Goal: Information Seeking & Learning: Find specific fact

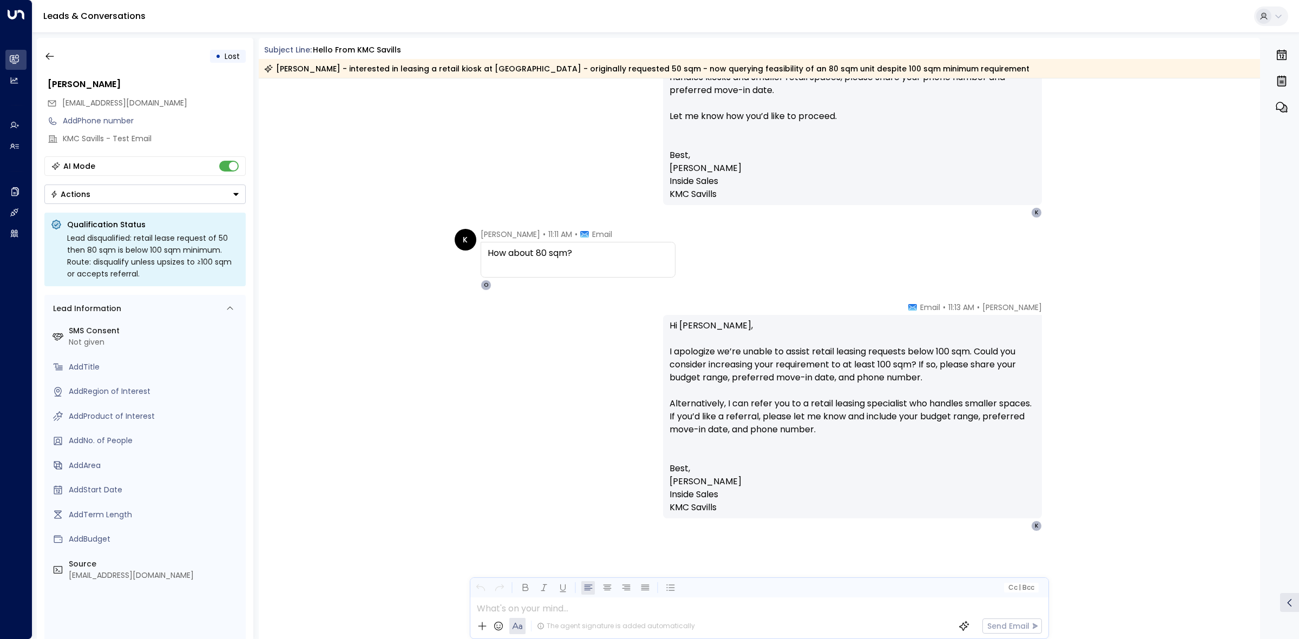
scroll to position [1469, 0]
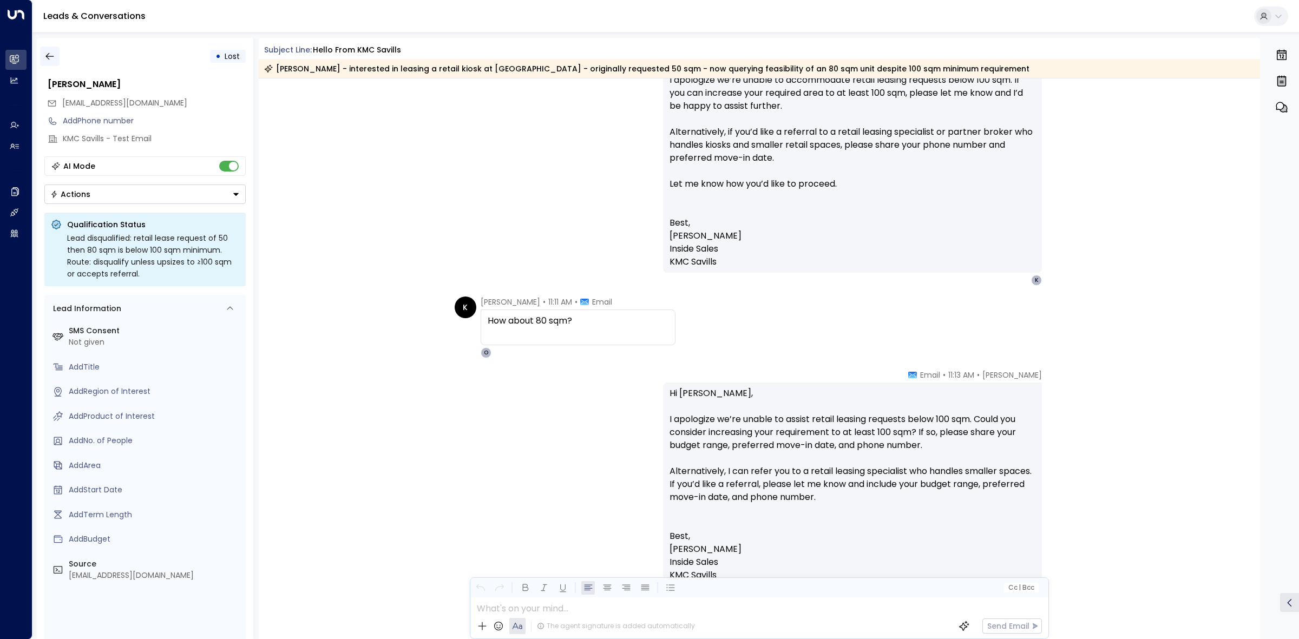
click at [57, 55] on button "button" at bounding box center [49, 56] width 19 height 19
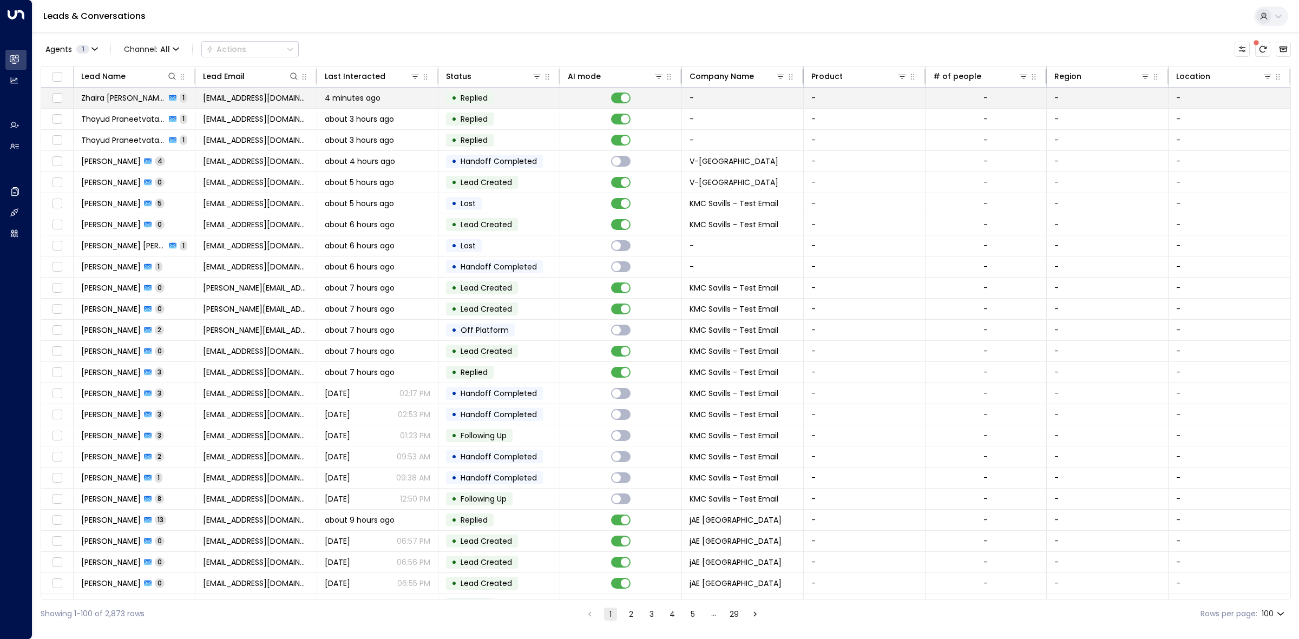
click at [402, 103] on div "4 minutes ago" at bounding box center [378, 98] width 106 height 11
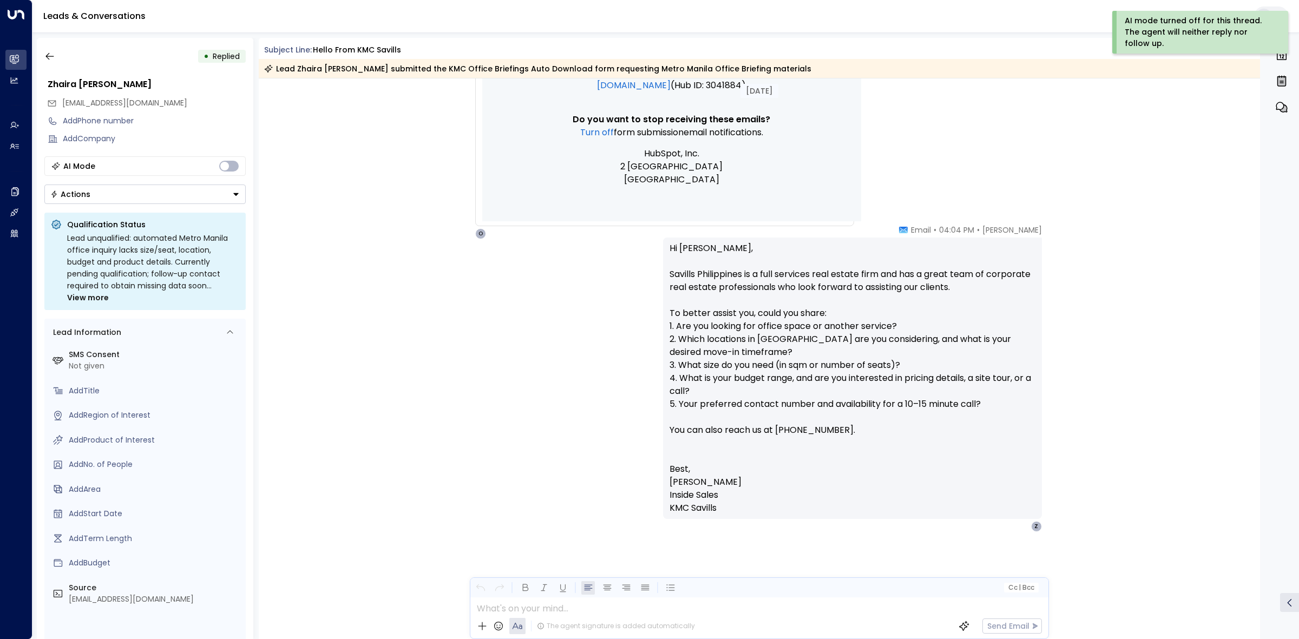
scroll to position [561, 0]
click at [51, 50] on button "button" at bounding box center [49, 56] width 19 height 19
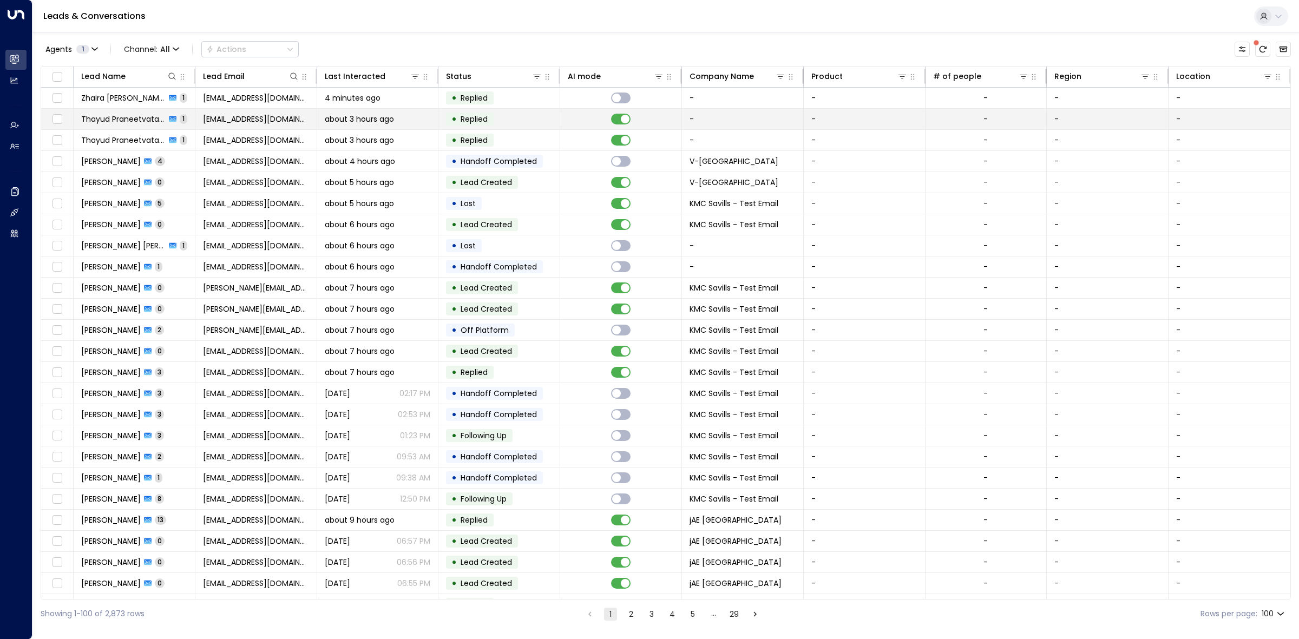
click at [391, 115] on span "about 3 hours ago" at bounding box center [359, 119] width 69 height 11
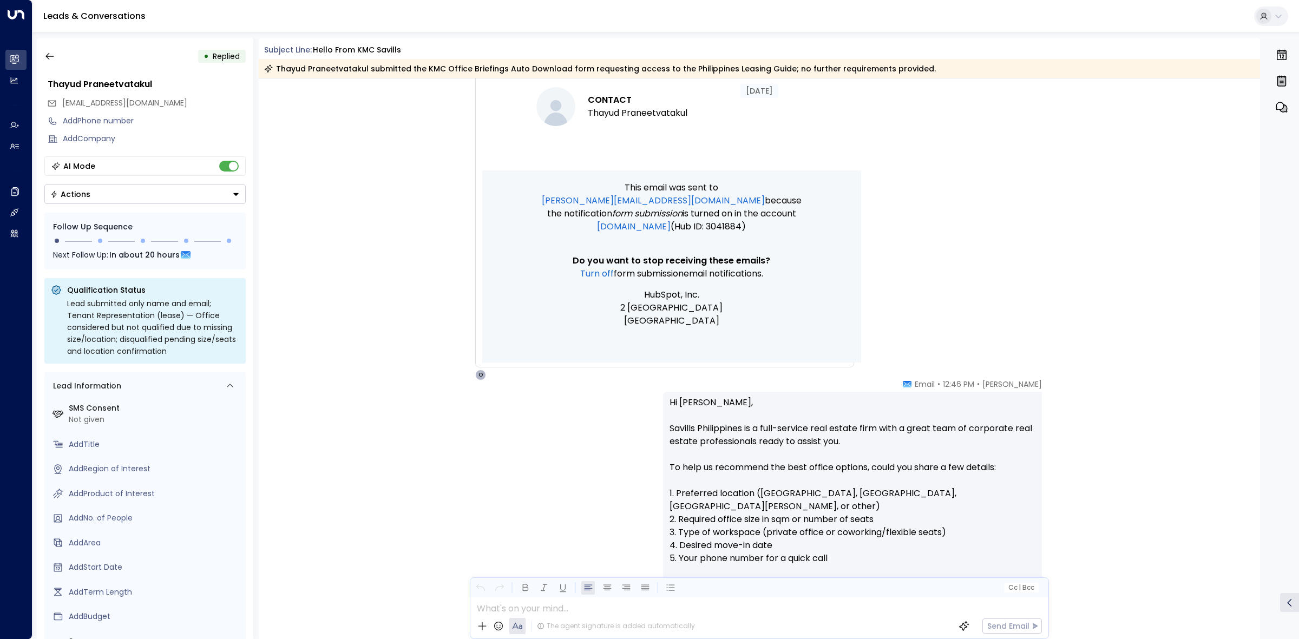
scroll to position [574, 0]
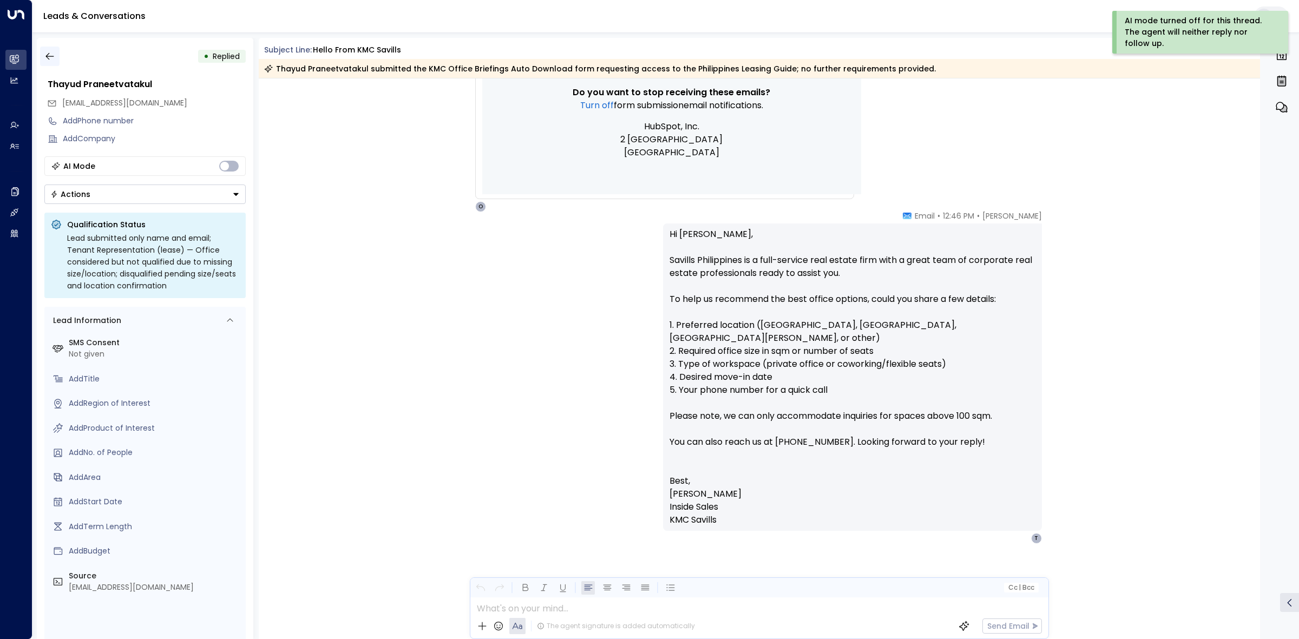
click at [49, 58] on icon "button" at bounding box center [49, 56] width 8 height 7
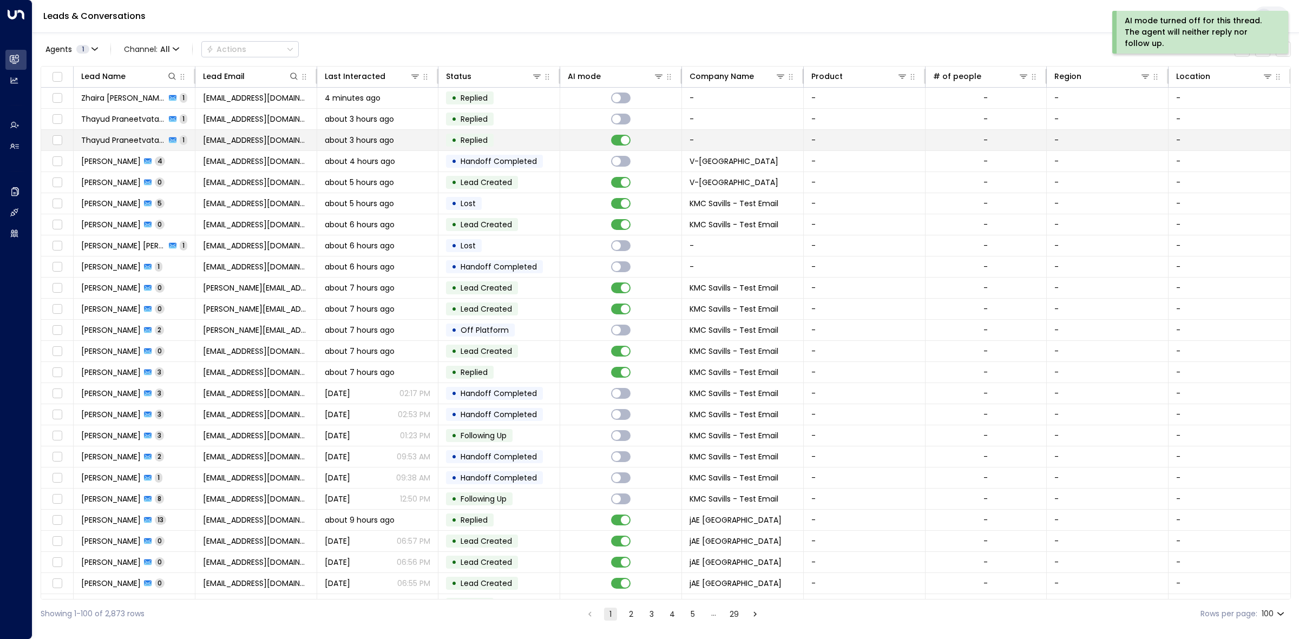
click at [590, 136] on td at bounding box center [621, 140] width 122 height 21
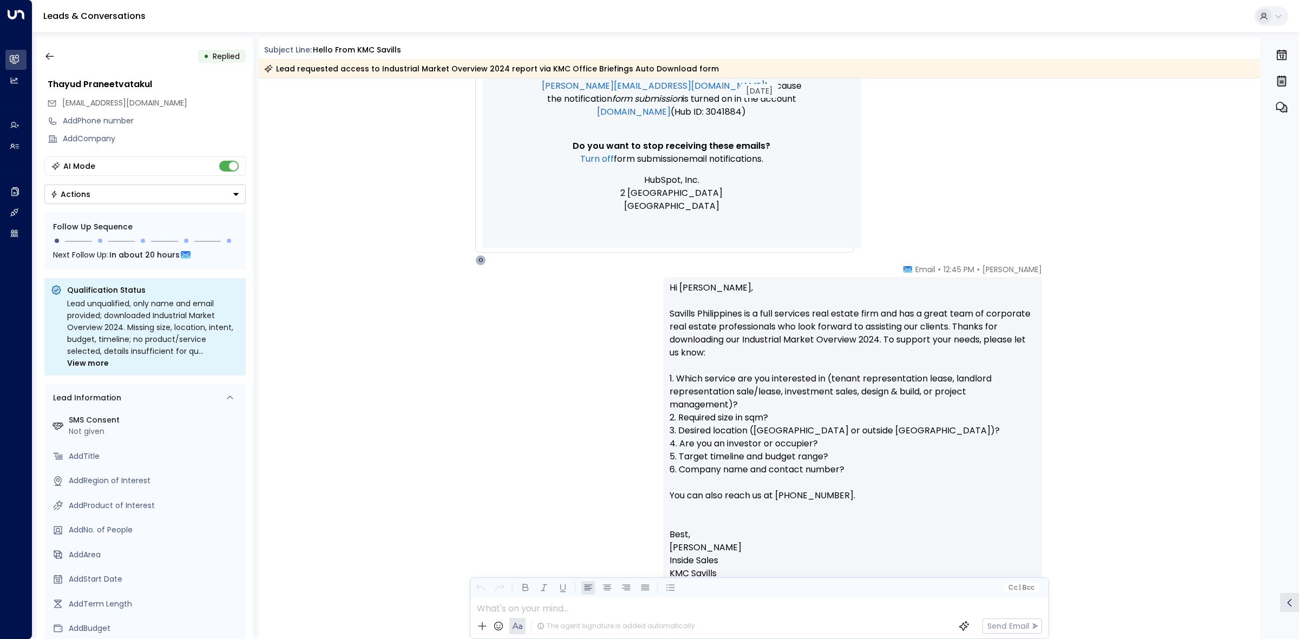
scroll to position [587, 0]
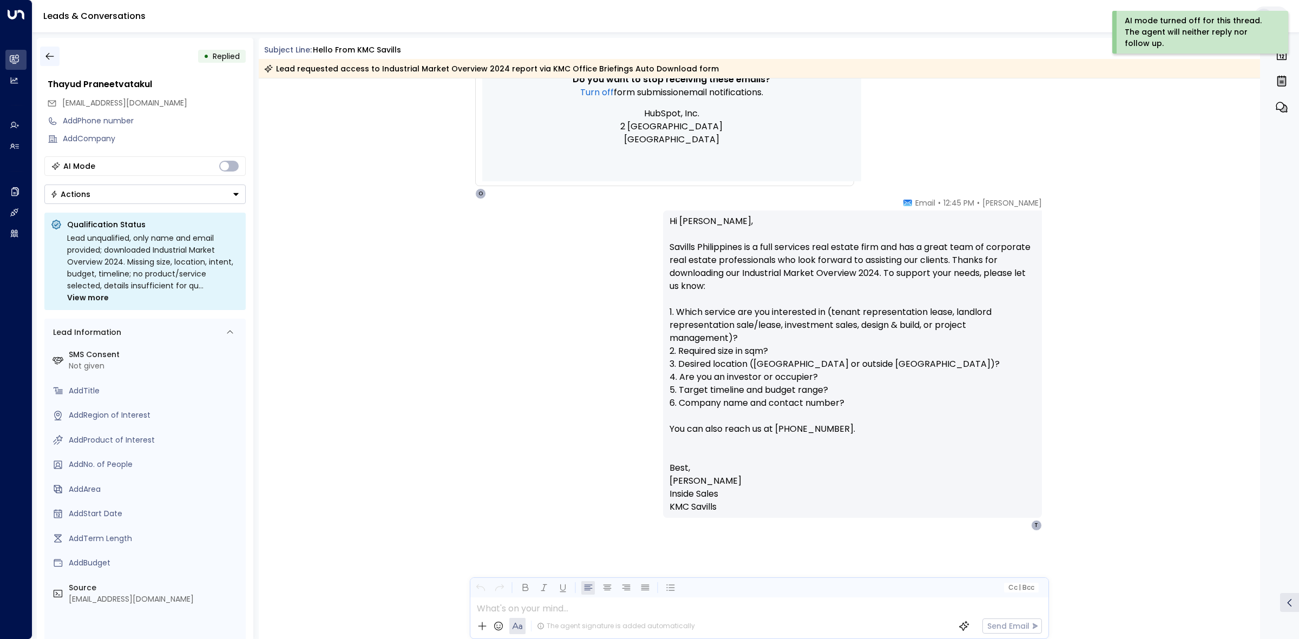
click at [49, 57] on icon "button" at bounding box center [49, 56] width 11 height 11
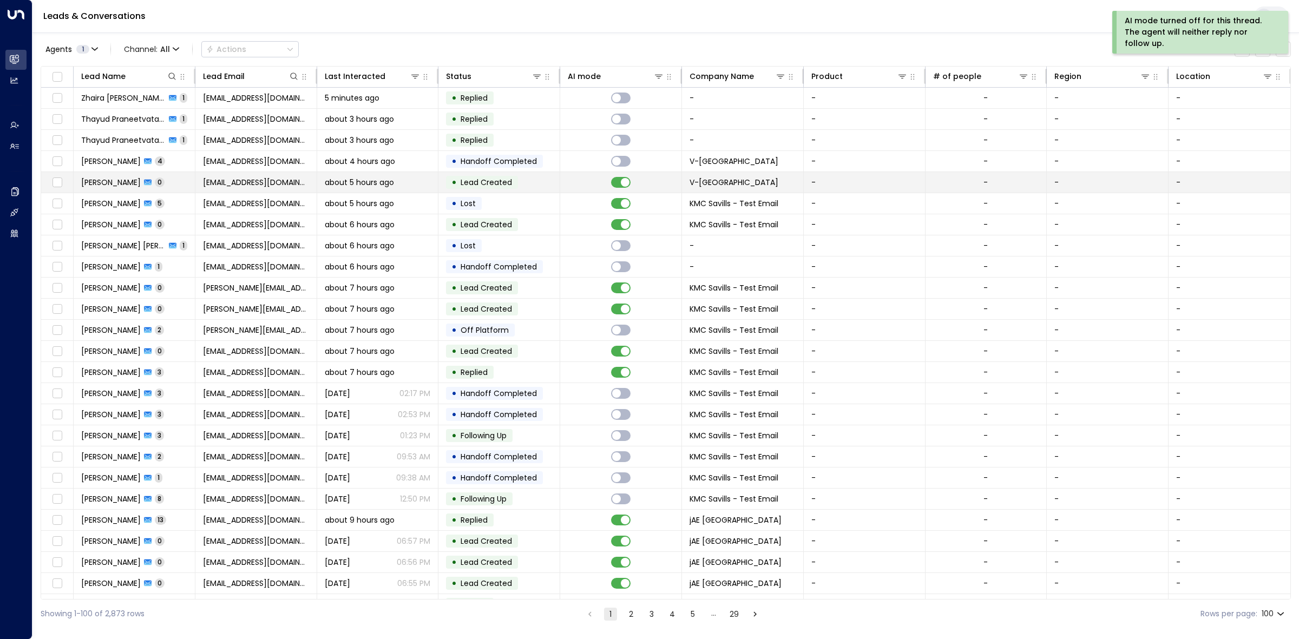
click at [552, 188] on td "• Lead Created" at bounding box center [500, 182] width 122 height 21
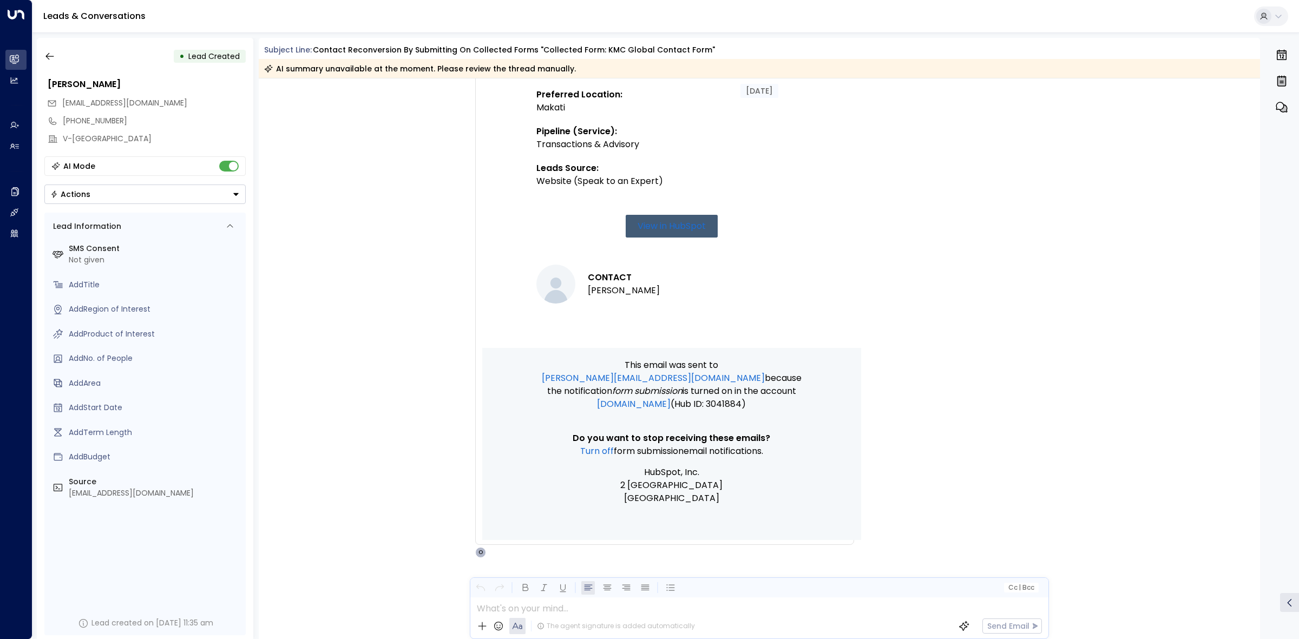
scroll to position [513, 0]
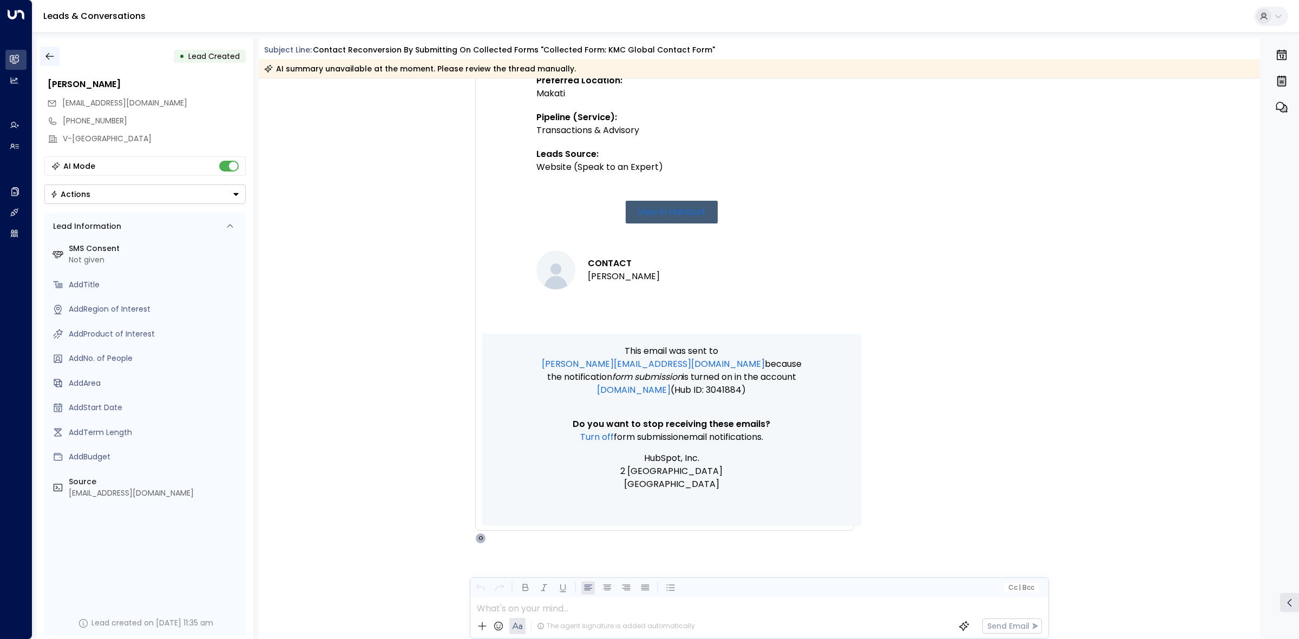
click at [44, 56] on icon "button" at bounding box center [49, 56] width 11 height 11
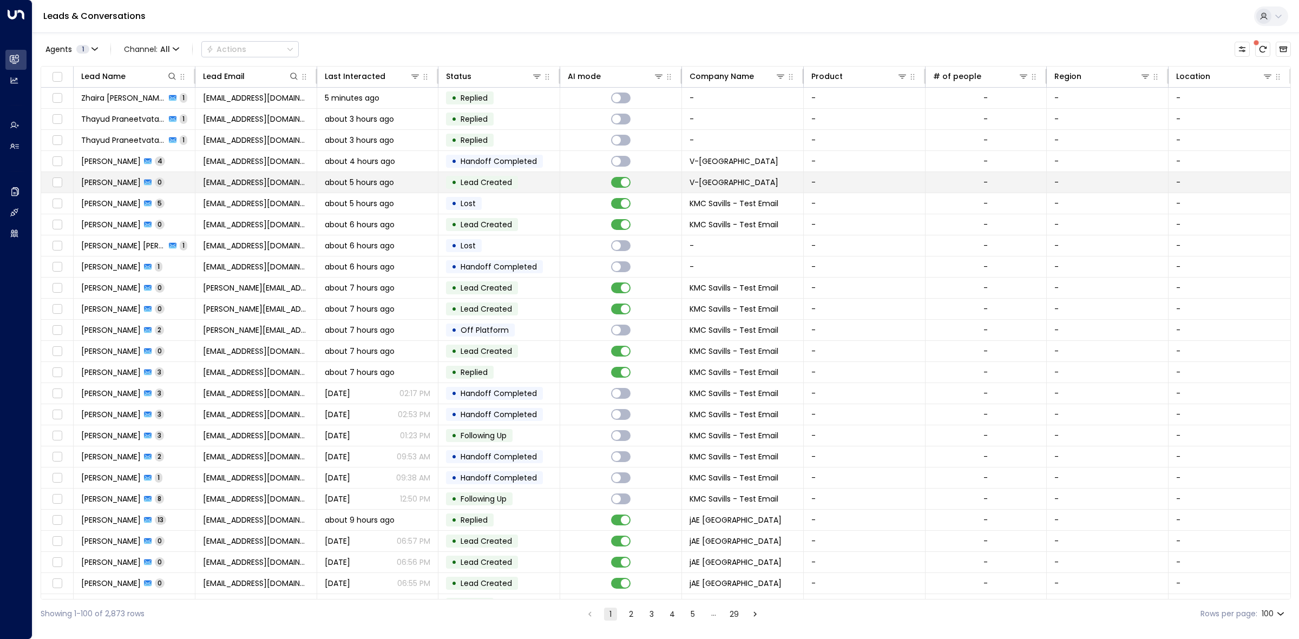
click at [548, 186] on td "• Lead Created" at bounding box center [500, 182] width 122 height 21
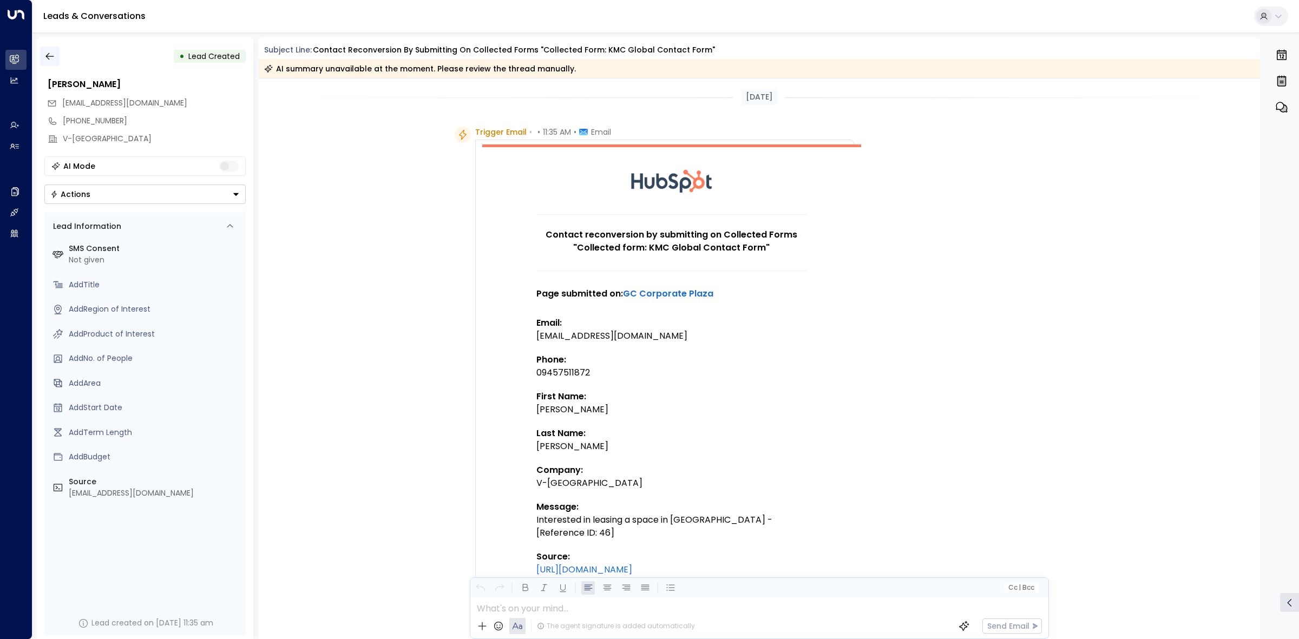
click at [44, 52] on icon "button" at bounding box center [49, 56] width 11 height 11
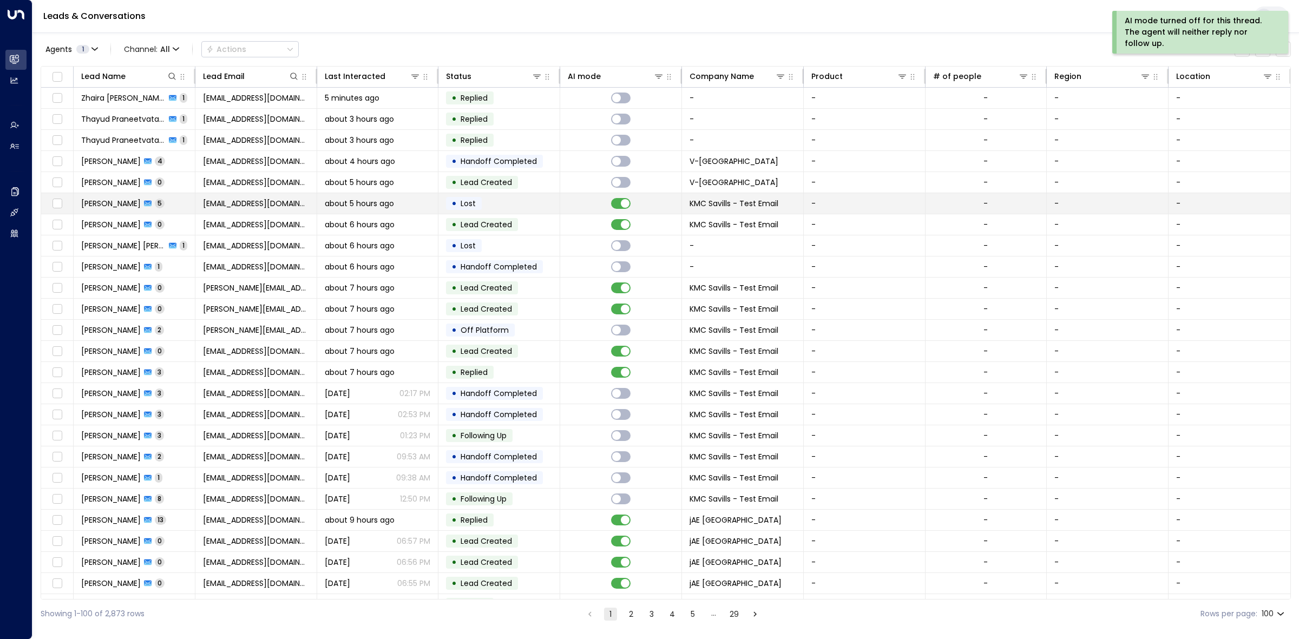
click at [583, 207] on td at bounding box center [621, 203] width 122 height 21
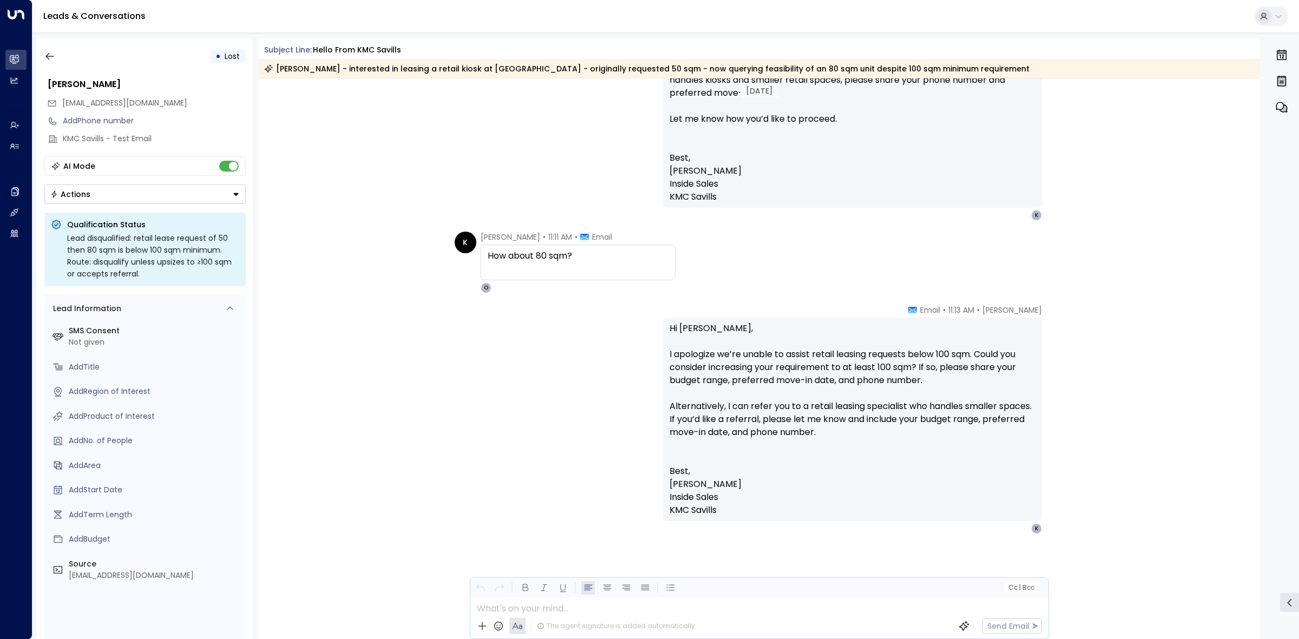
scroll to position [1537, 0]
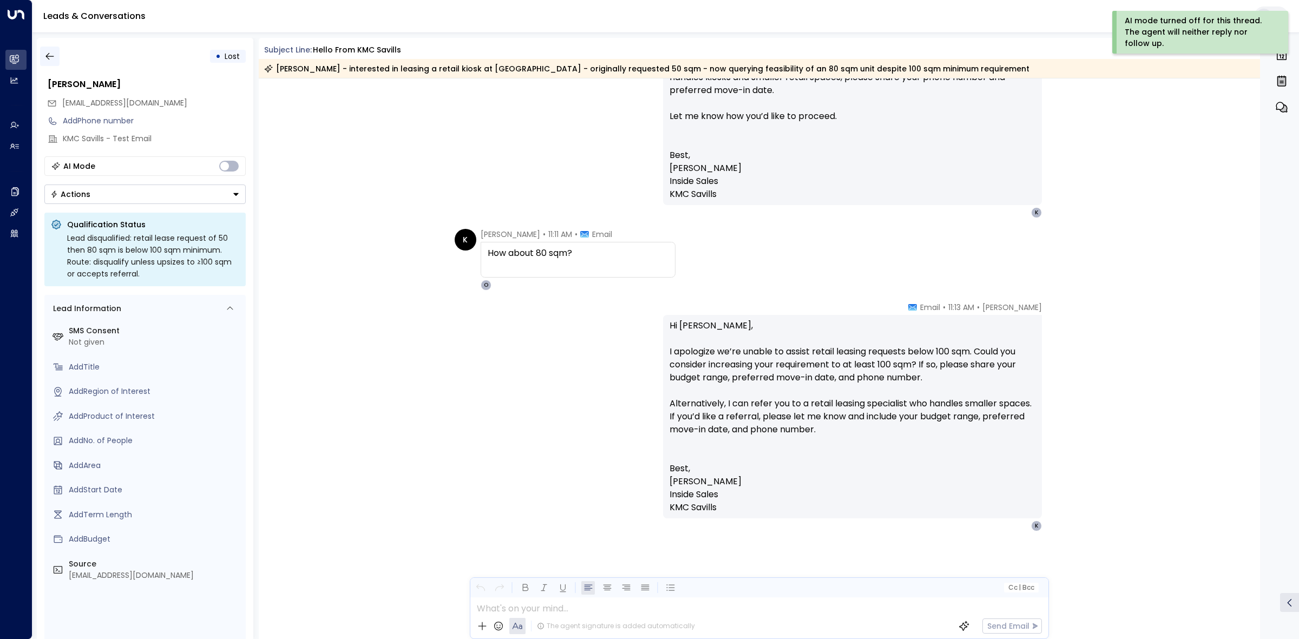
click at [52, 55] on icon "button" at bounding box center [49, 56] width 11 height 11
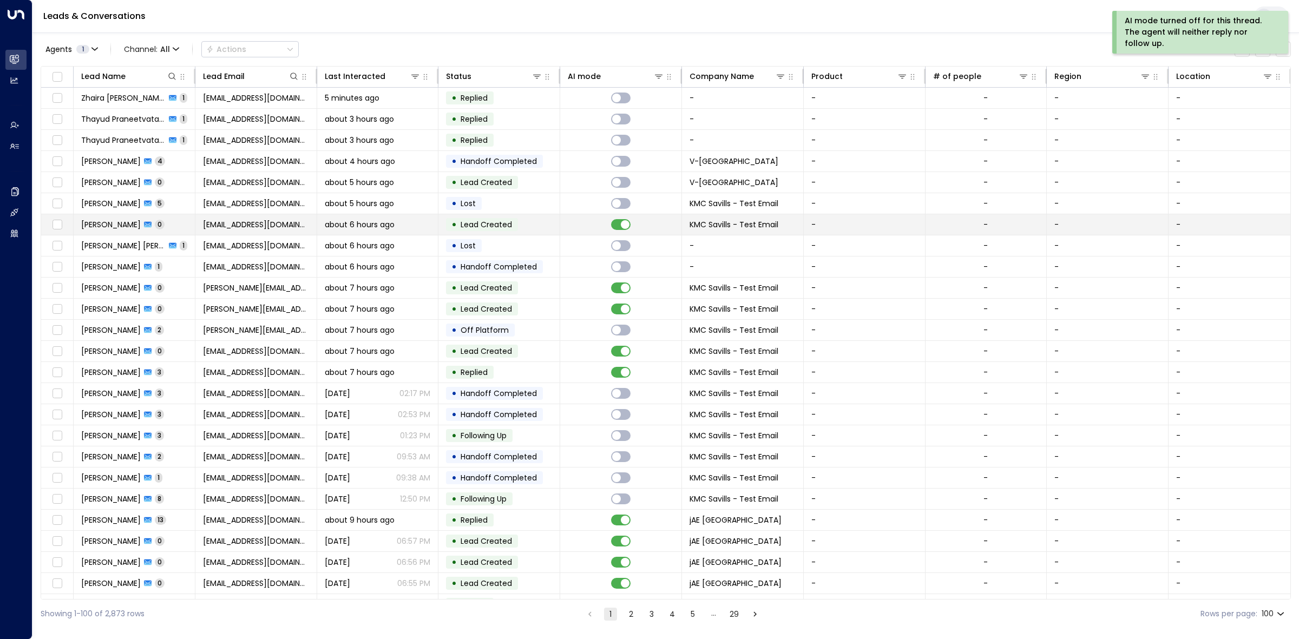
click at [497, 223] on span "Lead Created" at bounding box center [486, 224] width 51 height 11
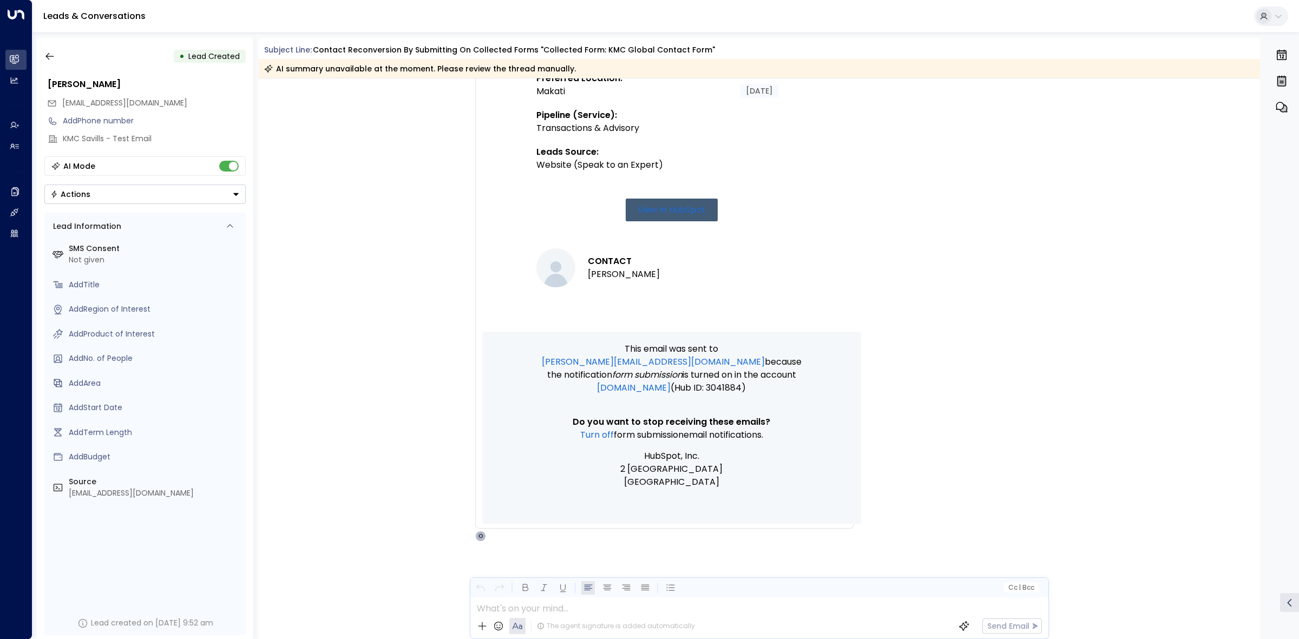
scroll to position [526, 0]
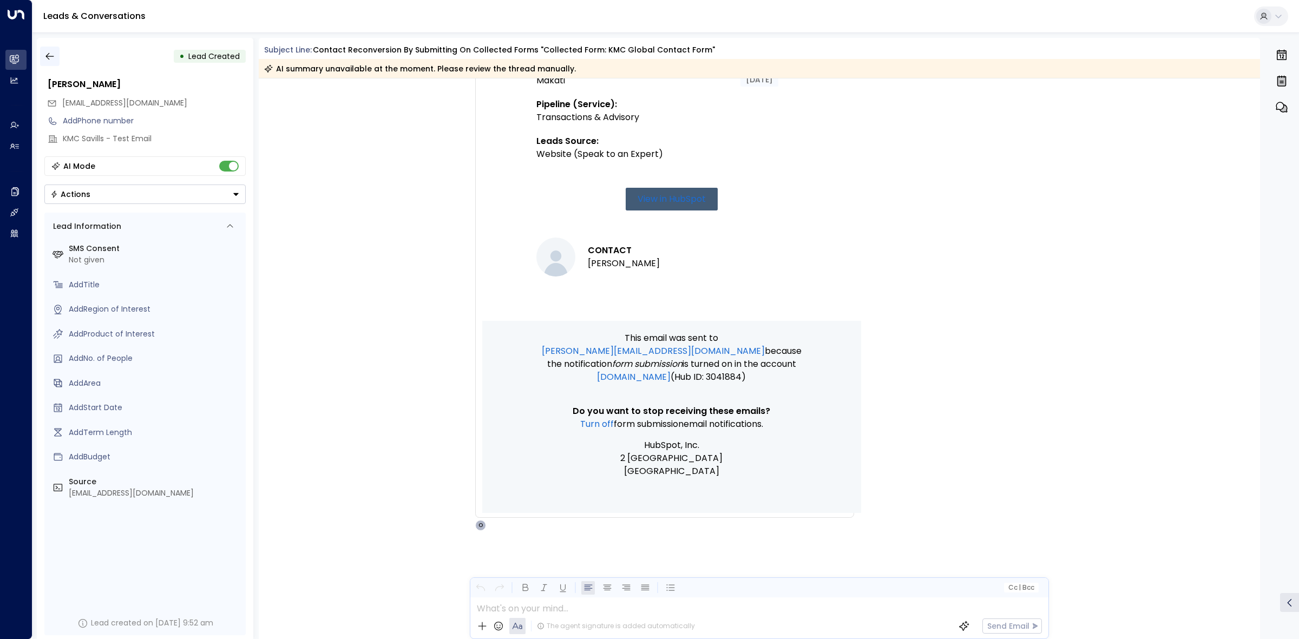
click at [54, 57] on icon "button" at bounding box center [49, 56] width 11 height 11
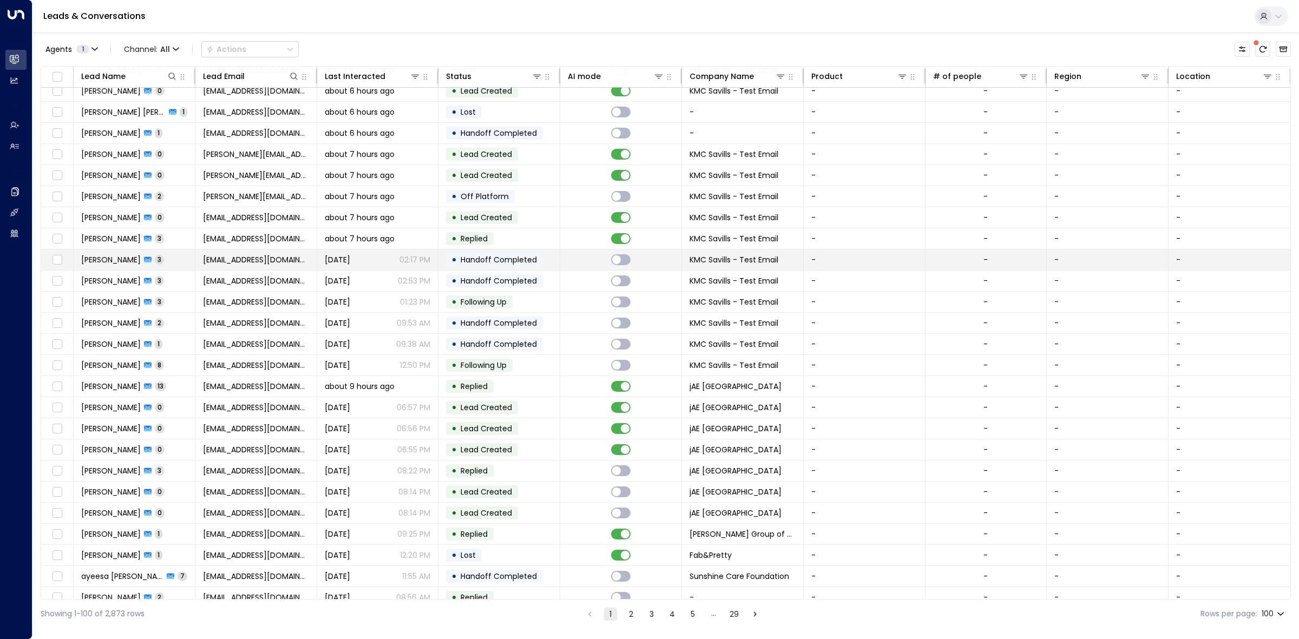
scroll to position [135, 0]
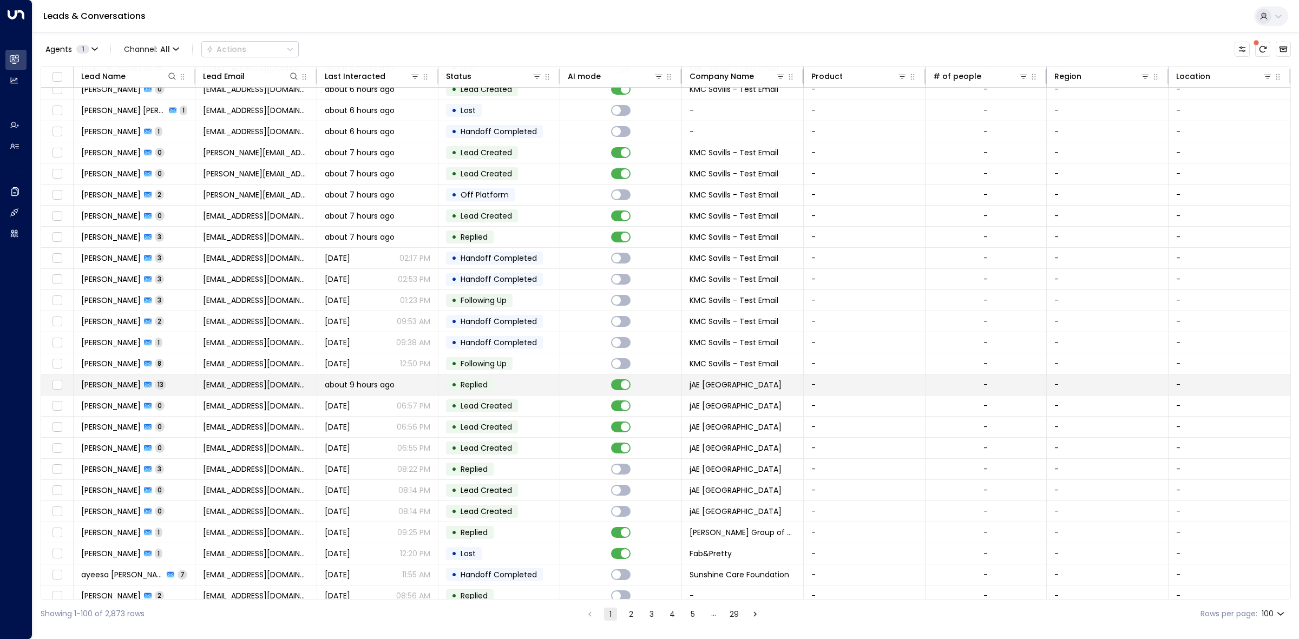
click at [561, 385] on td at bounding box center [621, 385] width 122 height 21
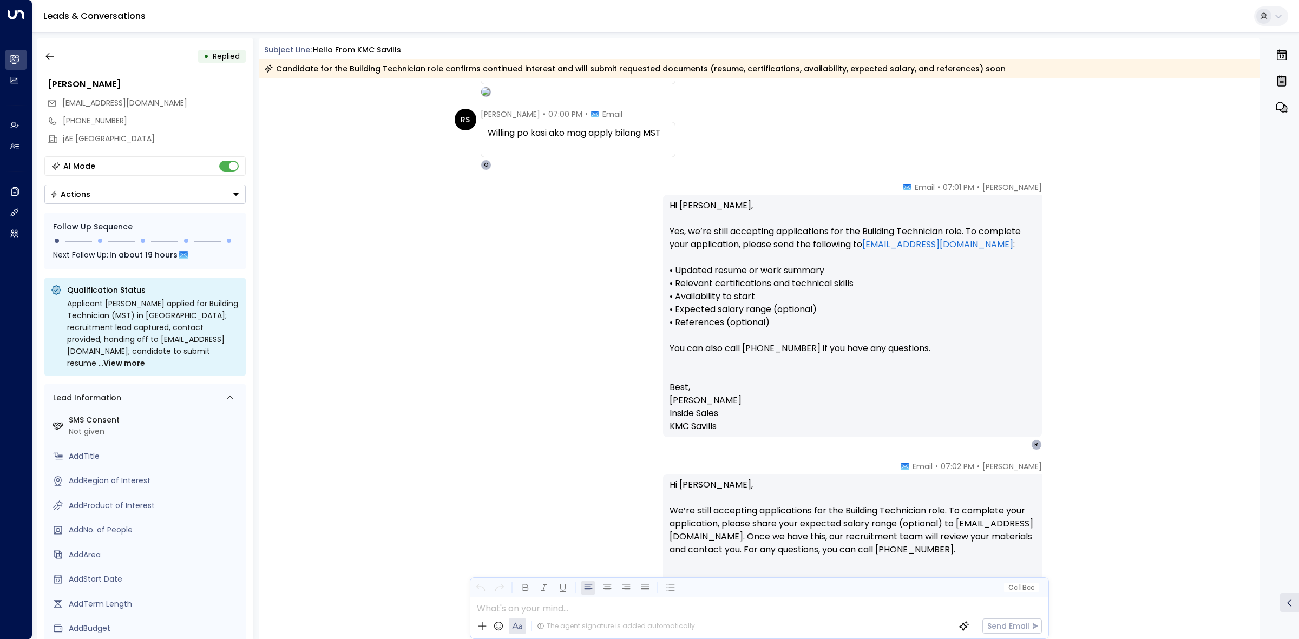
scroll to position [1410, 0]
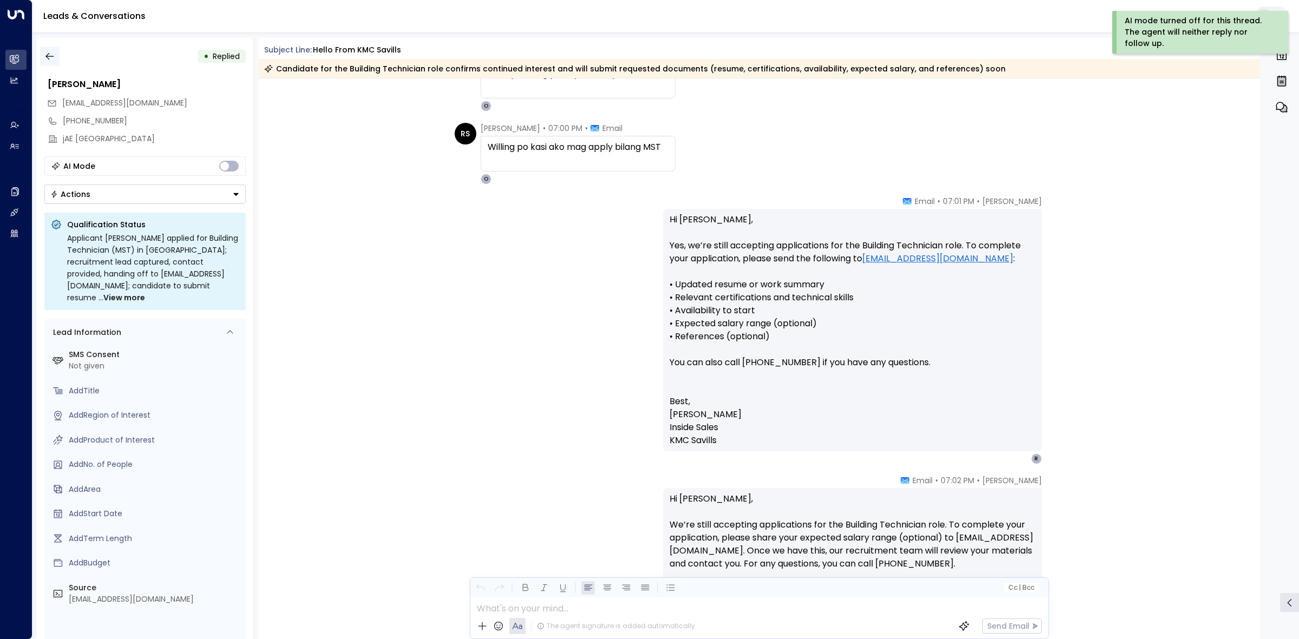
click at [57, 55] on button "button" at bounding box center [49, 56] width 19 height 19
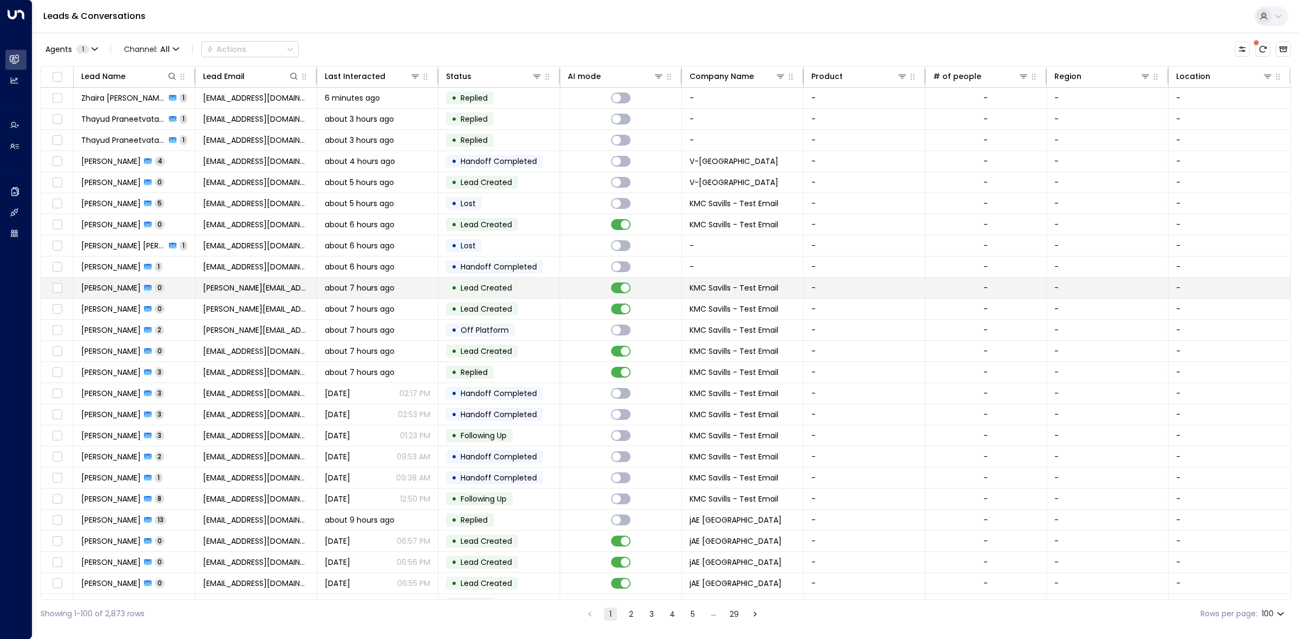
click at [602, 290] on td at bounding box center [621, 288] width 122 height 21
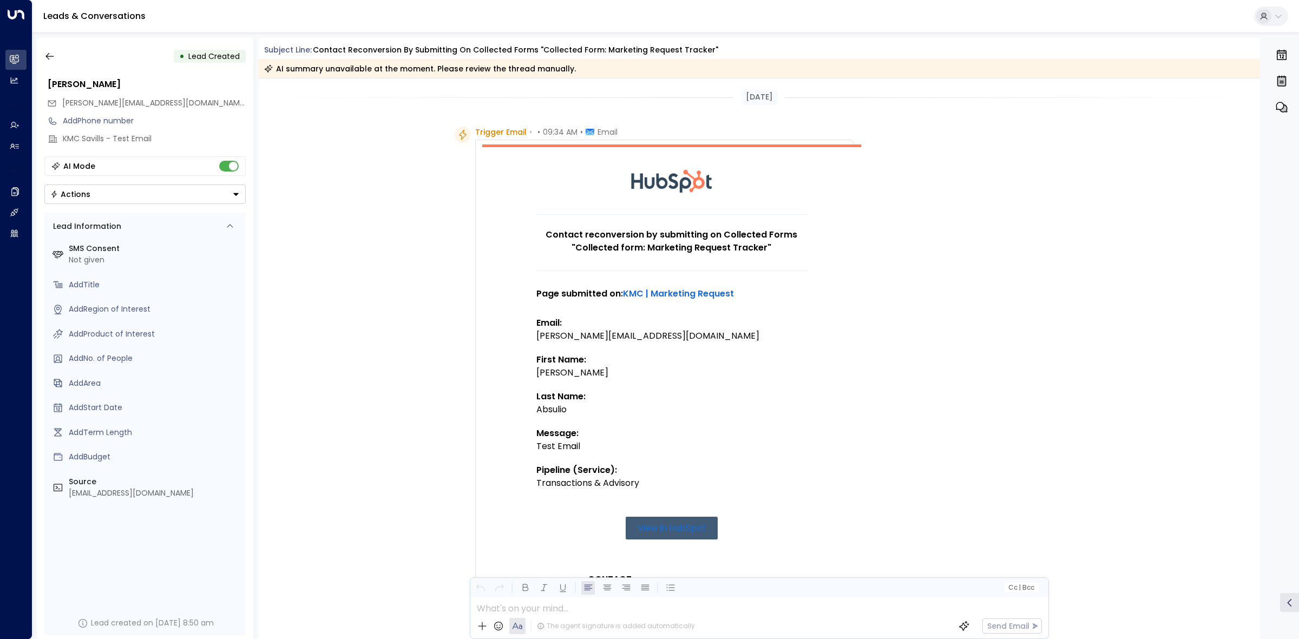
click at [62, 55] on div "• Lead Created" at bounding box center [144, 56] width 201 height 19
click at [51, 55] on icon "button" at bounding box center [49, 56] width 11 height 11
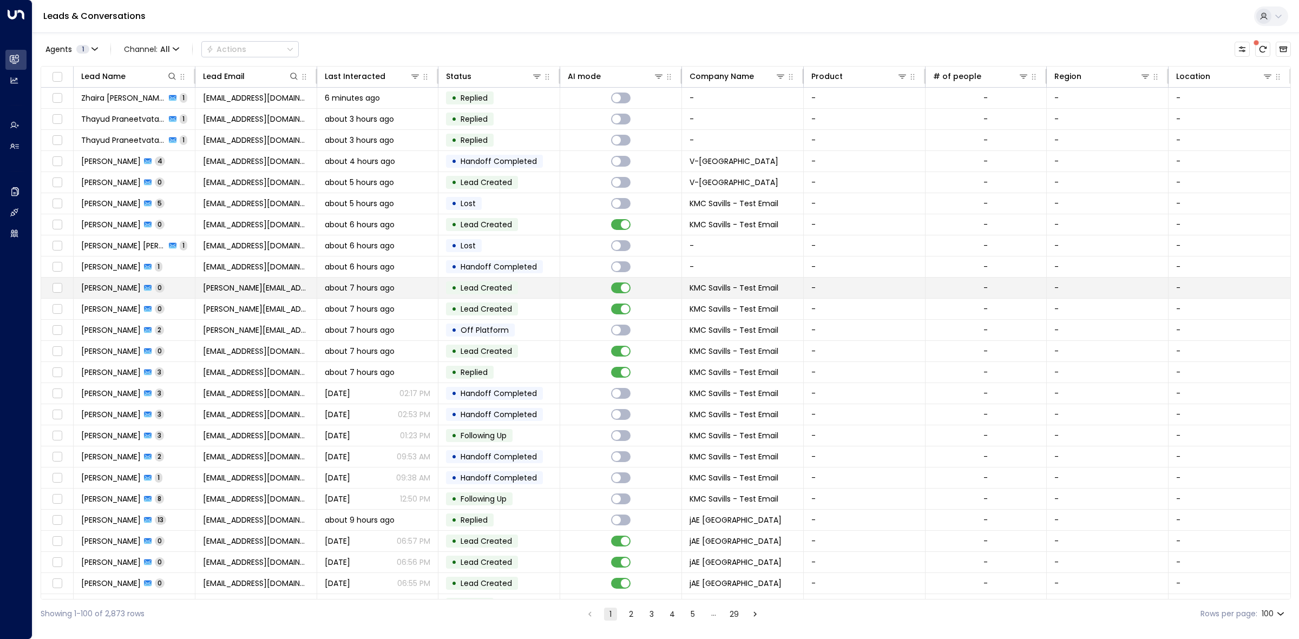
click at [569, 295] on td at bounding box center [621, 288] width 122 height 21
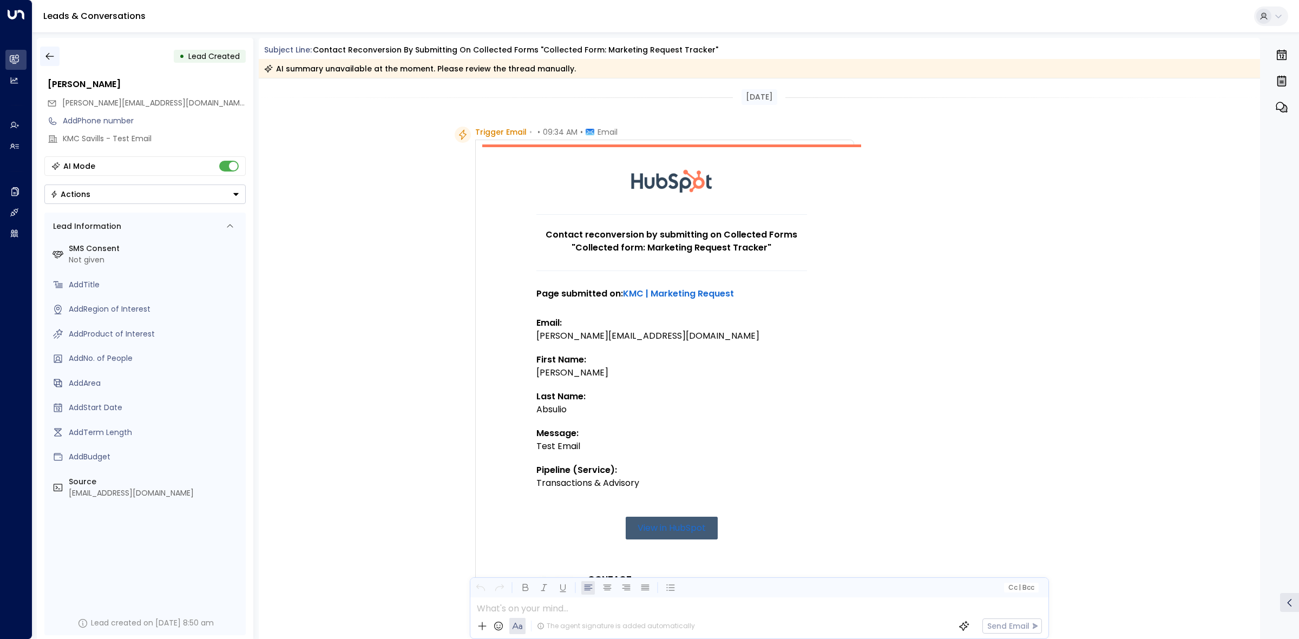
click at [51, 56] on icon "button" at bounding box center [49, 56] width 8 height 7
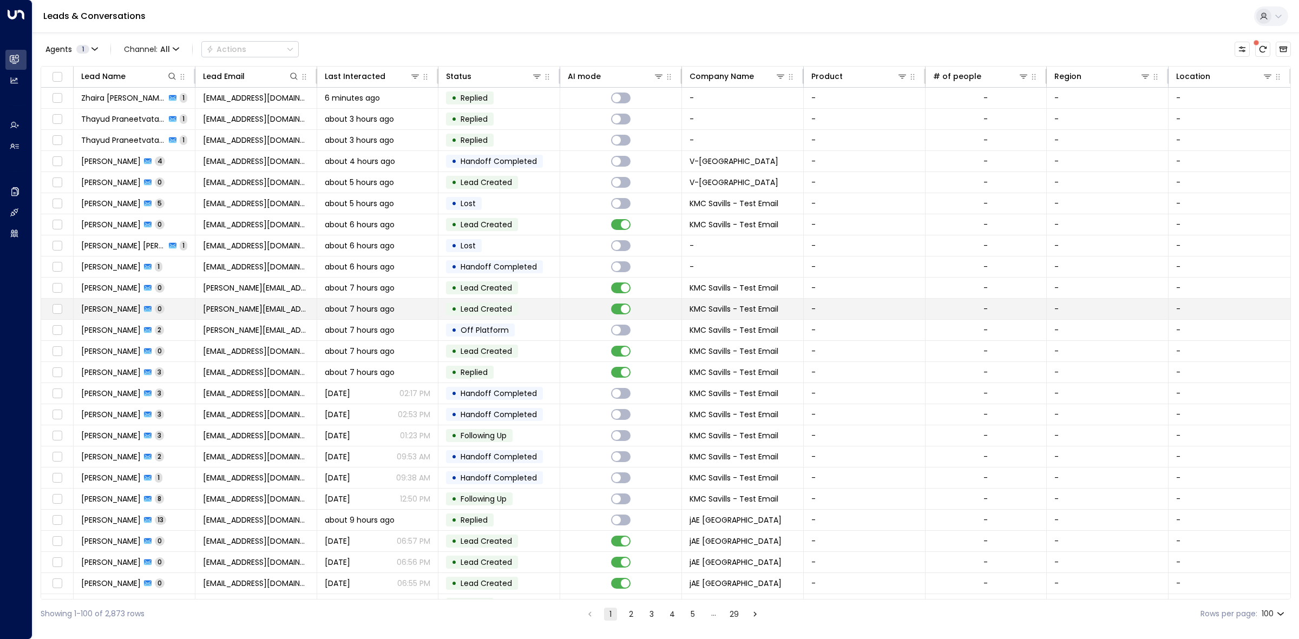
click at [586, 310] on td at bounding box center [621, 309] width 122 height 21
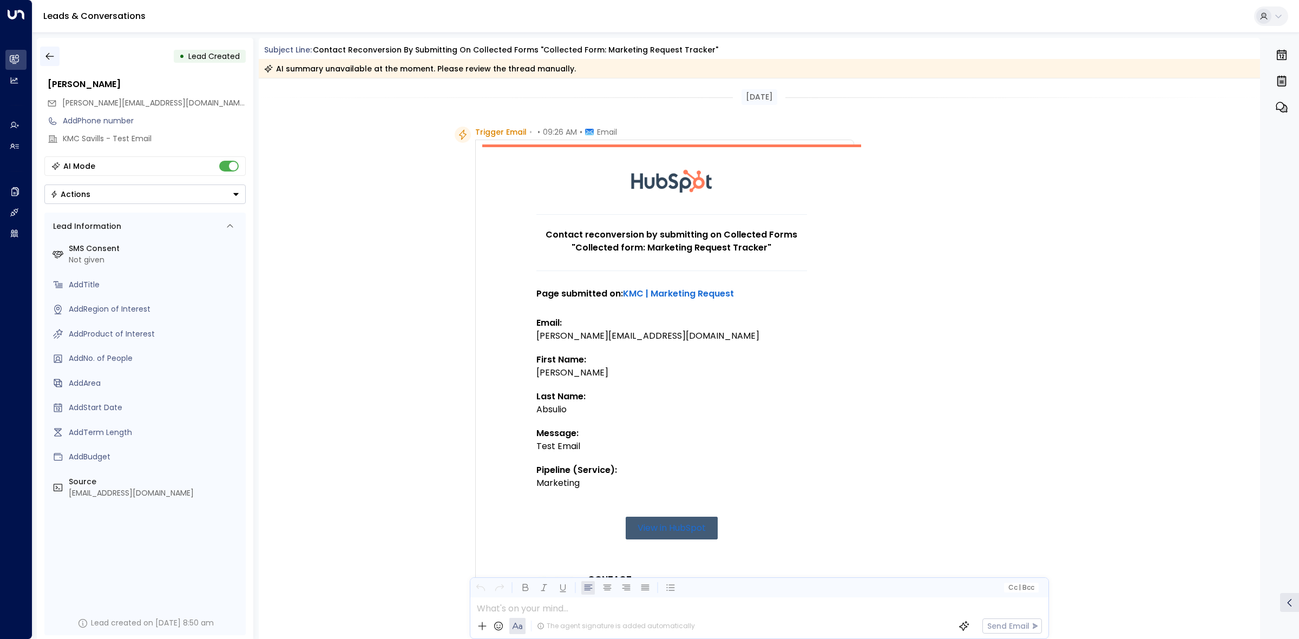
click at [44, 53] on icon "button" at bounding box center [49, 56] width 11 height 11
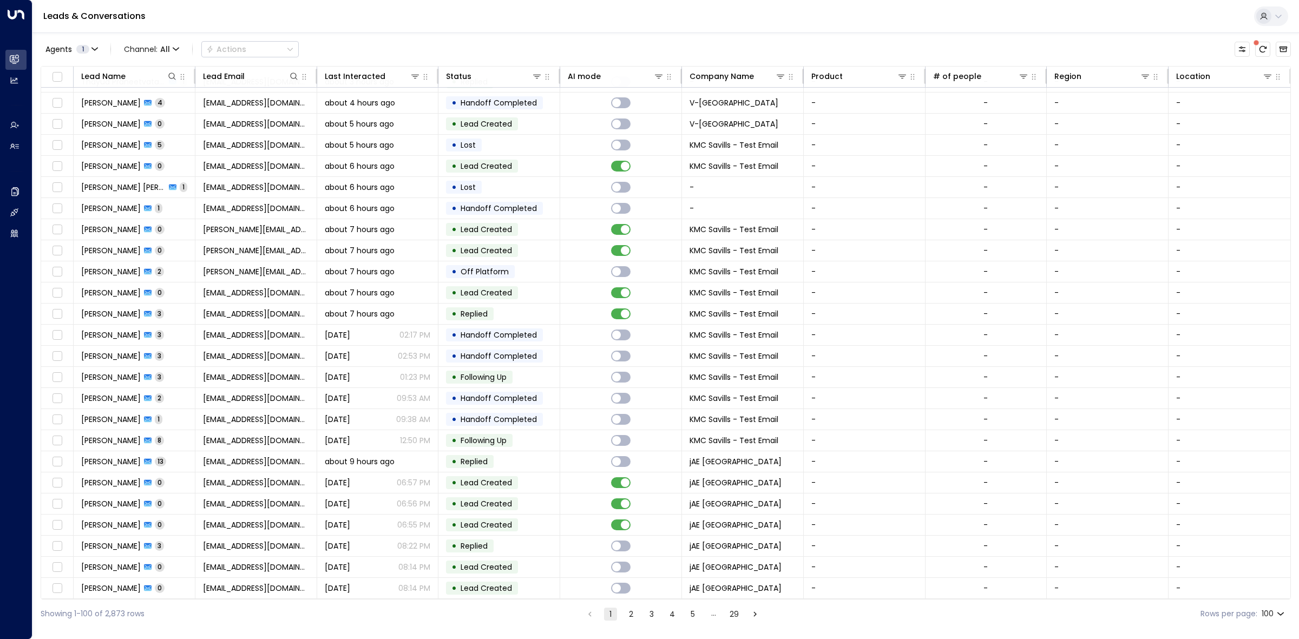
scroll to position [135, 0]
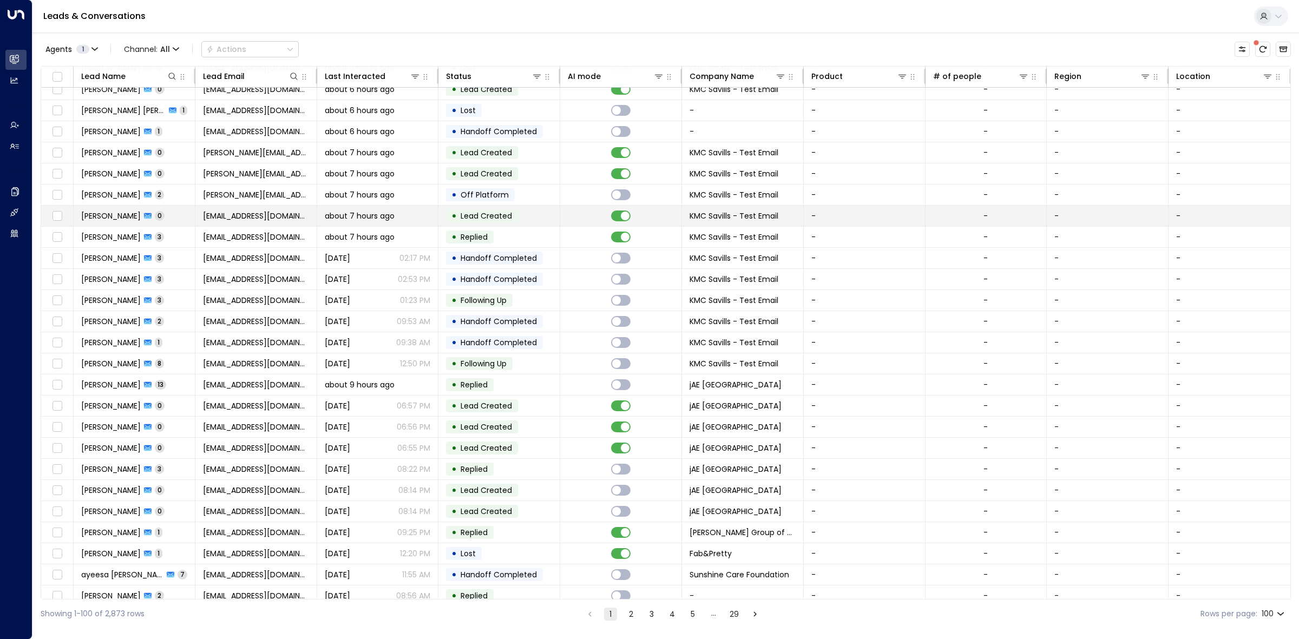
click at [561, 217] on td at bounding box center [621, 216] width 122 height 21
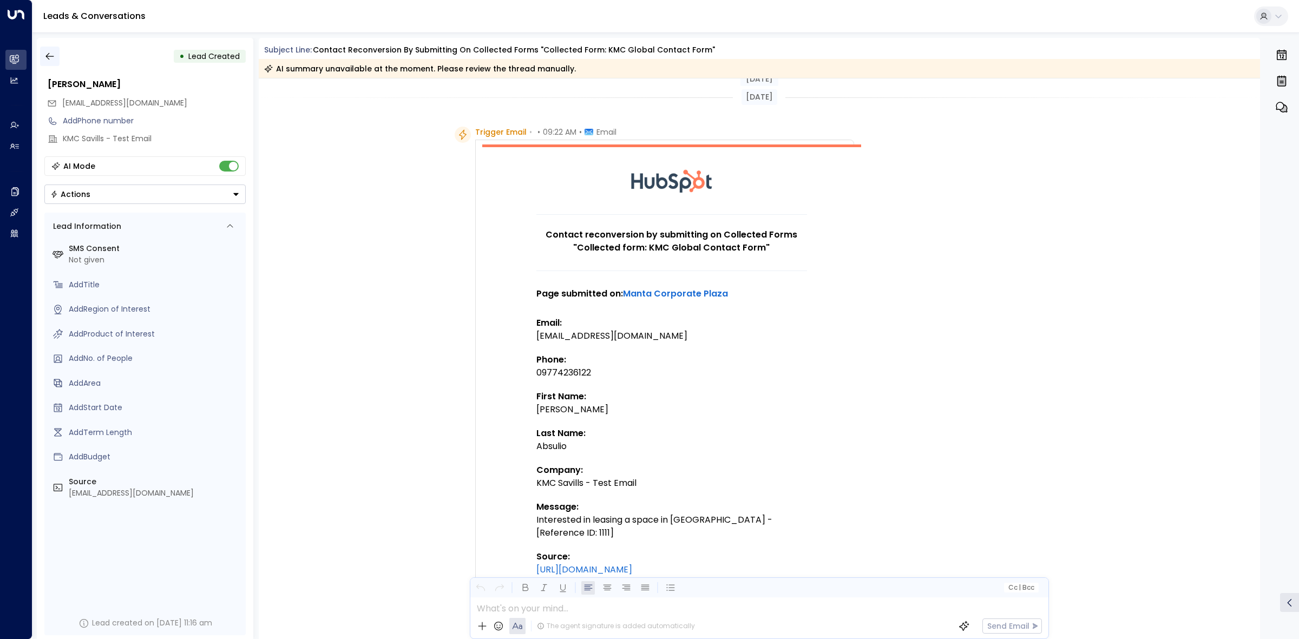
click at [50, 52] on icon "button" at bounding box center [49, 56] width 11 height 11
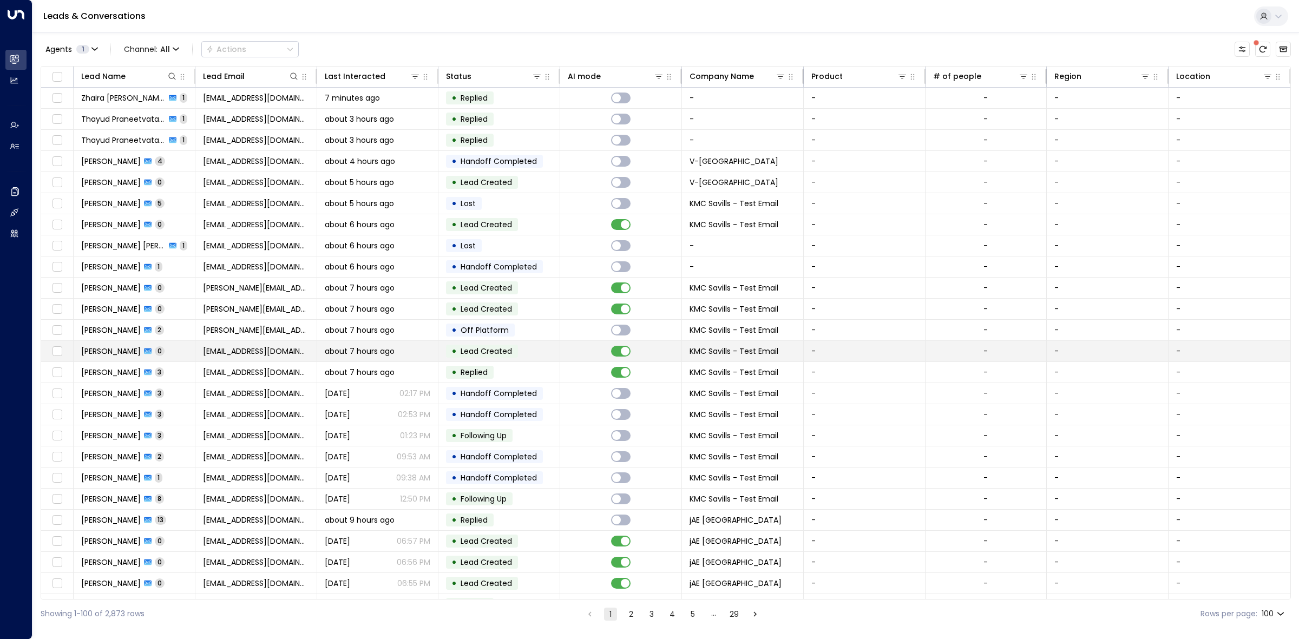
click at [557, 356] on td "• Lead Created" at bounding box center [500, 351] width 122 height 21
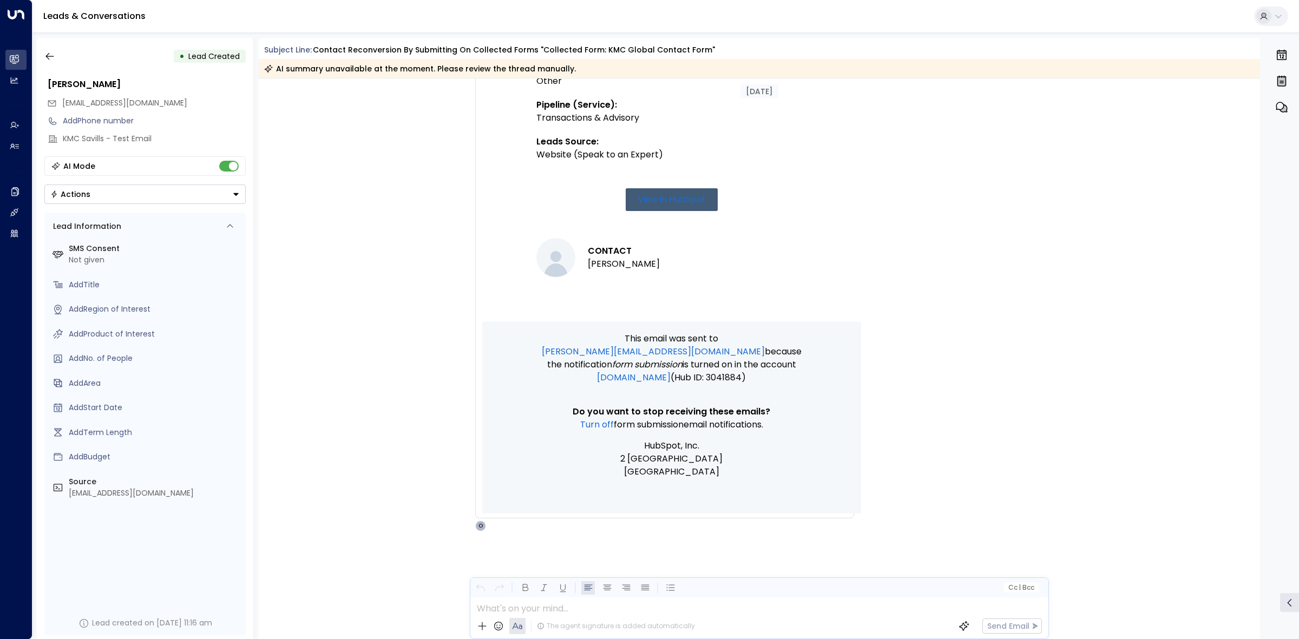
scroll to position [526, 0]
click at [51, 55] on icon "button" at bounding box center [49, 56] width 11 height 11
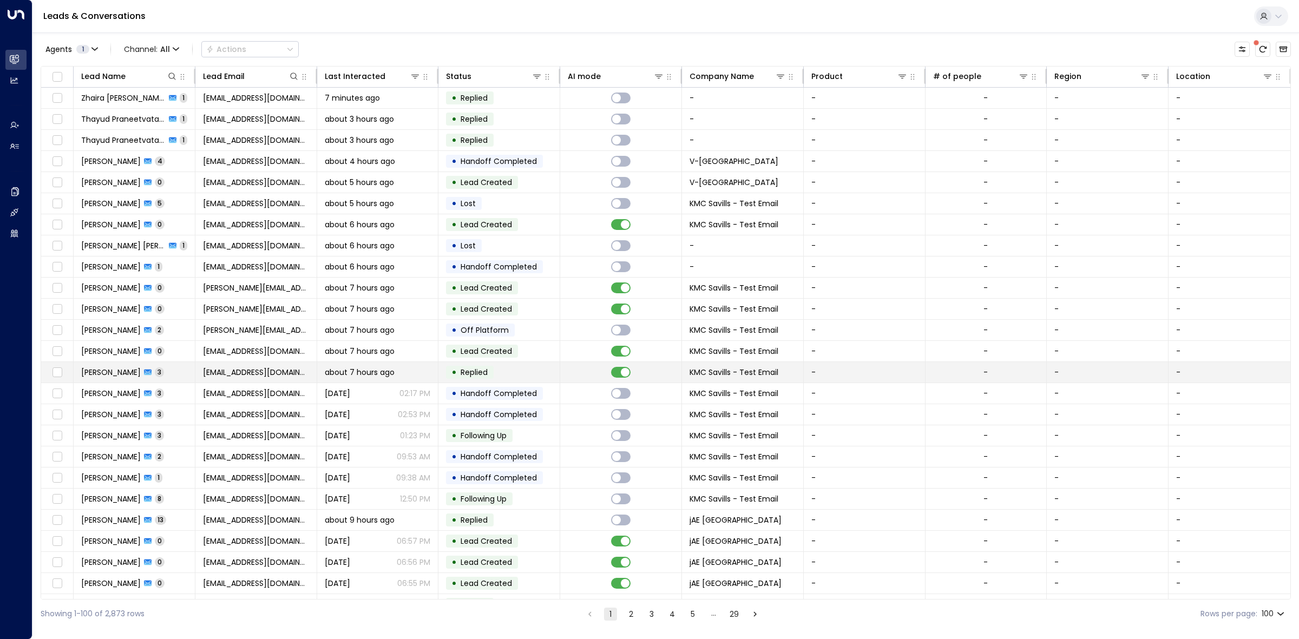
click at [579, 369] on td at bounding box center [621, 372] width 122 height 21
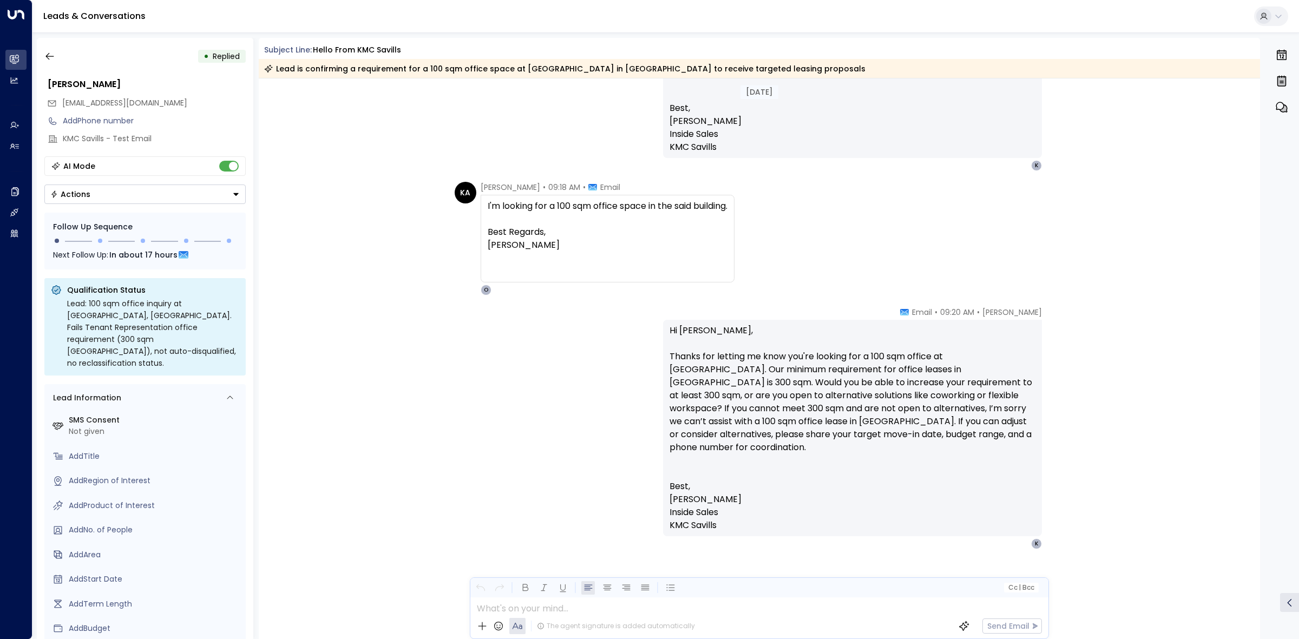
scroll to position [1198, 0]
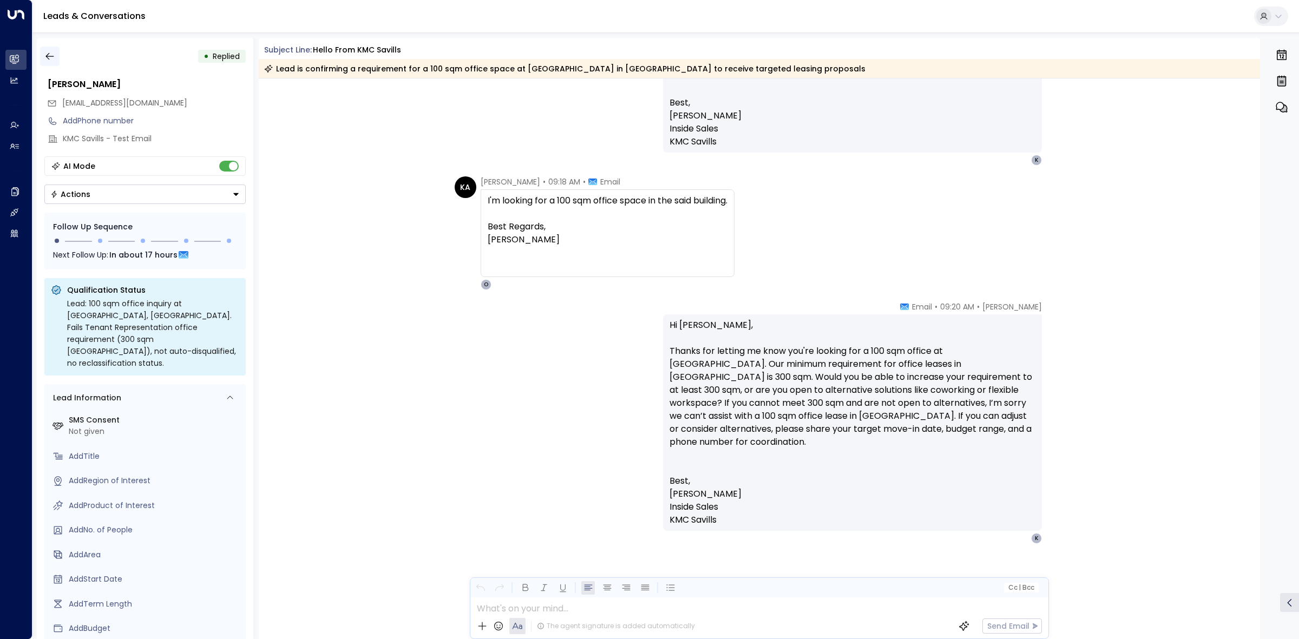
click at [55, 53] on button "button" at bounding box center [49, 56] width 19 height 19
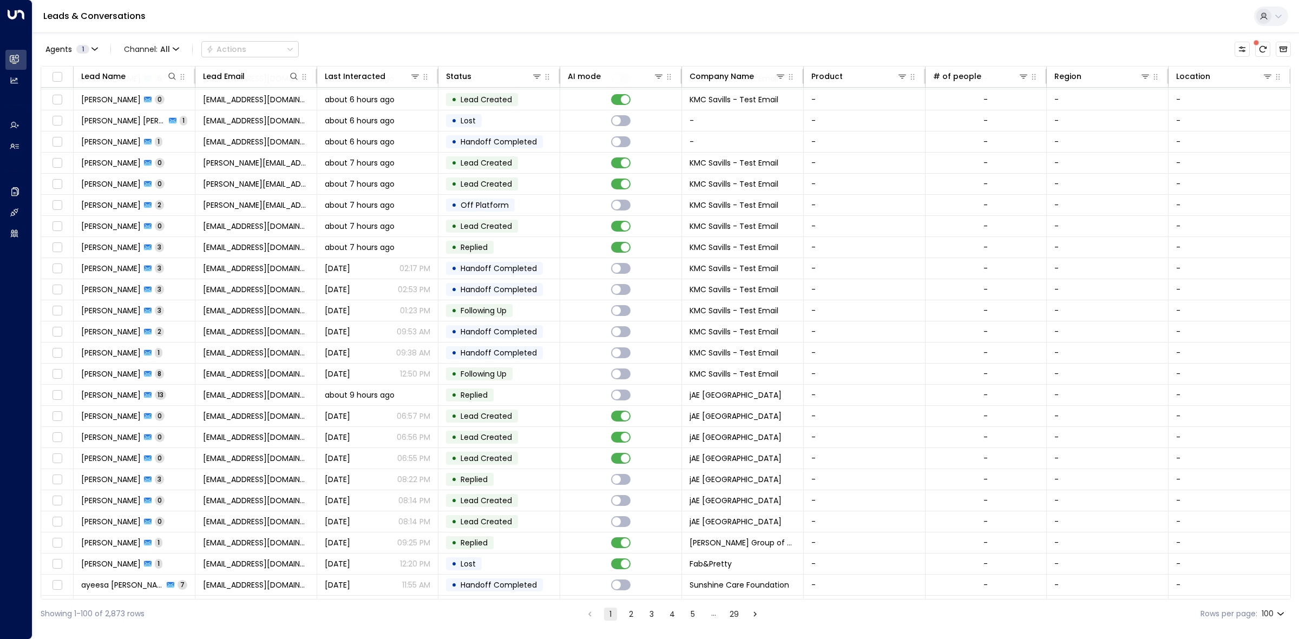
scroll to position [135, 0]
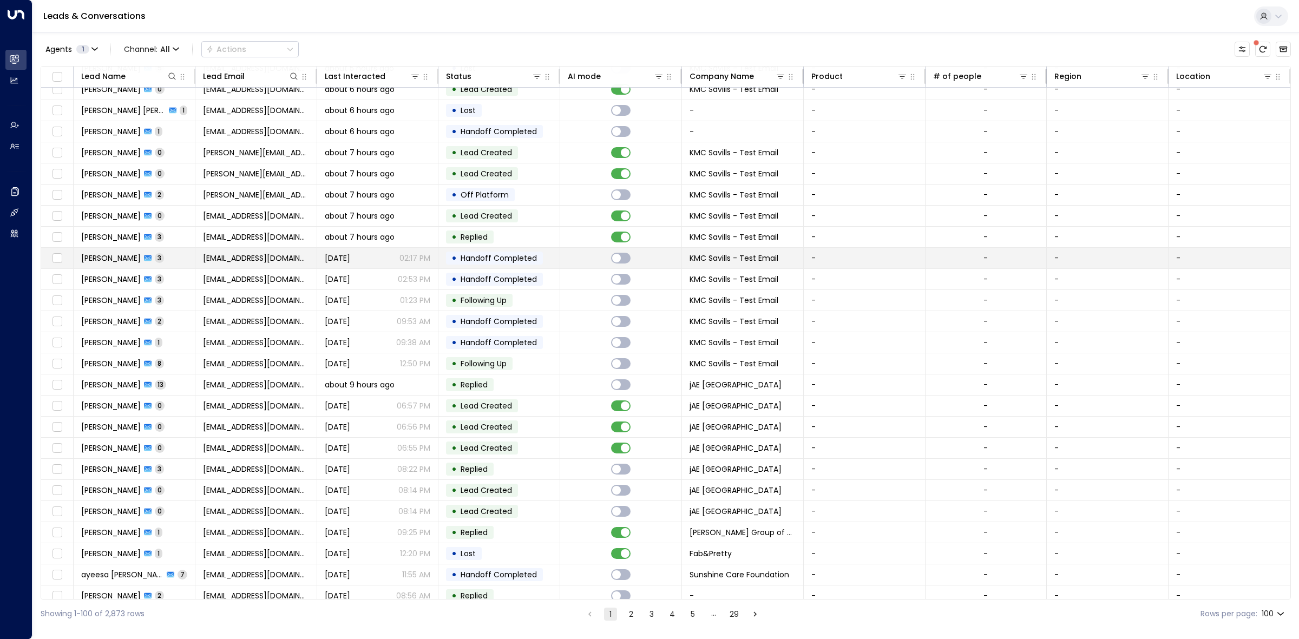
click at [516, 258] on span "Handoff Completed" at bounding box center [499, 258] width 76 height 11
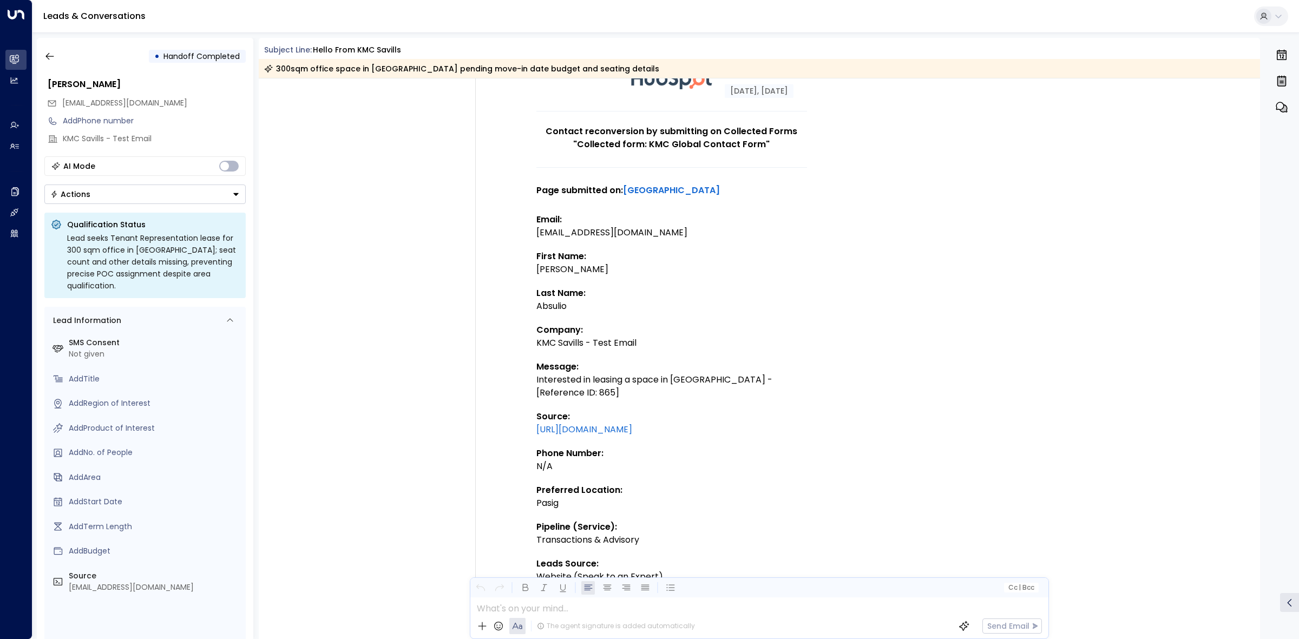
scroll to position [68, 0]
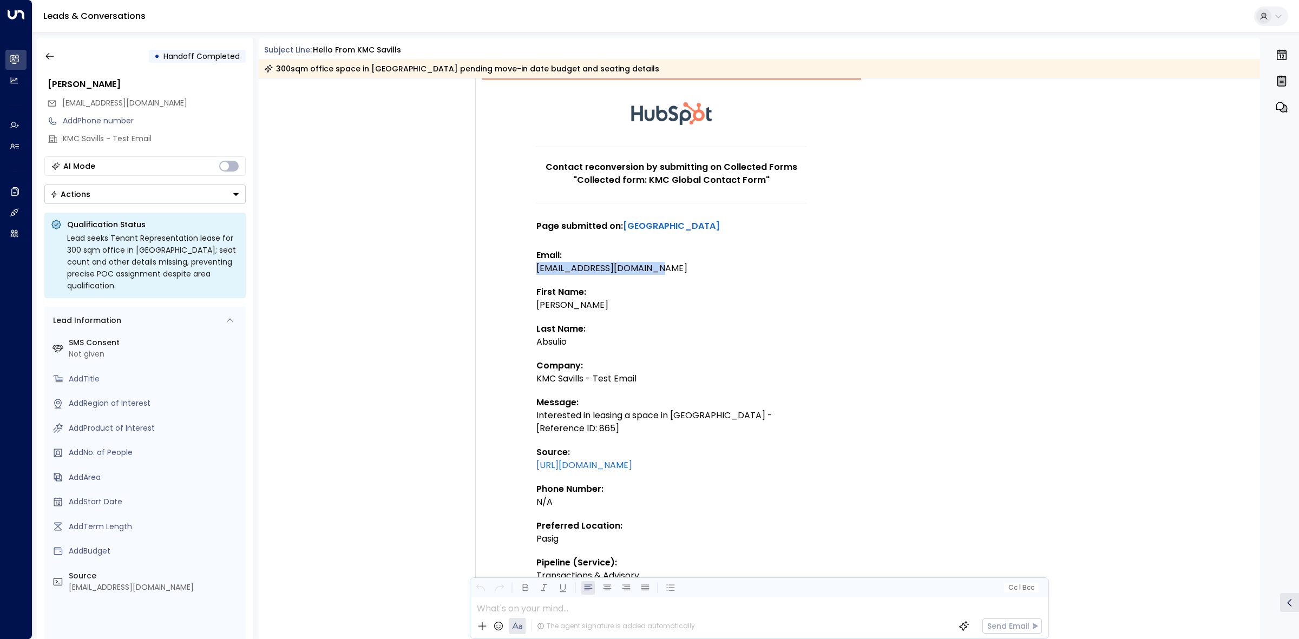
drag, startPoint x: 713, startPoint y: 270, endPoint x: 537, endPoint y: 266, distance: 175.5
click at [537, 266] on div "[EMAIL_ADDRESS][DOMAIN_NAME]" at bounding box center [672, 268] width 271 height 13
copy div "[EMAIL_ADDRESS][DOMAIN_NAME]"
click at [54, 58] on icon "button" at bounding box center [49, 56] width 11 height 11
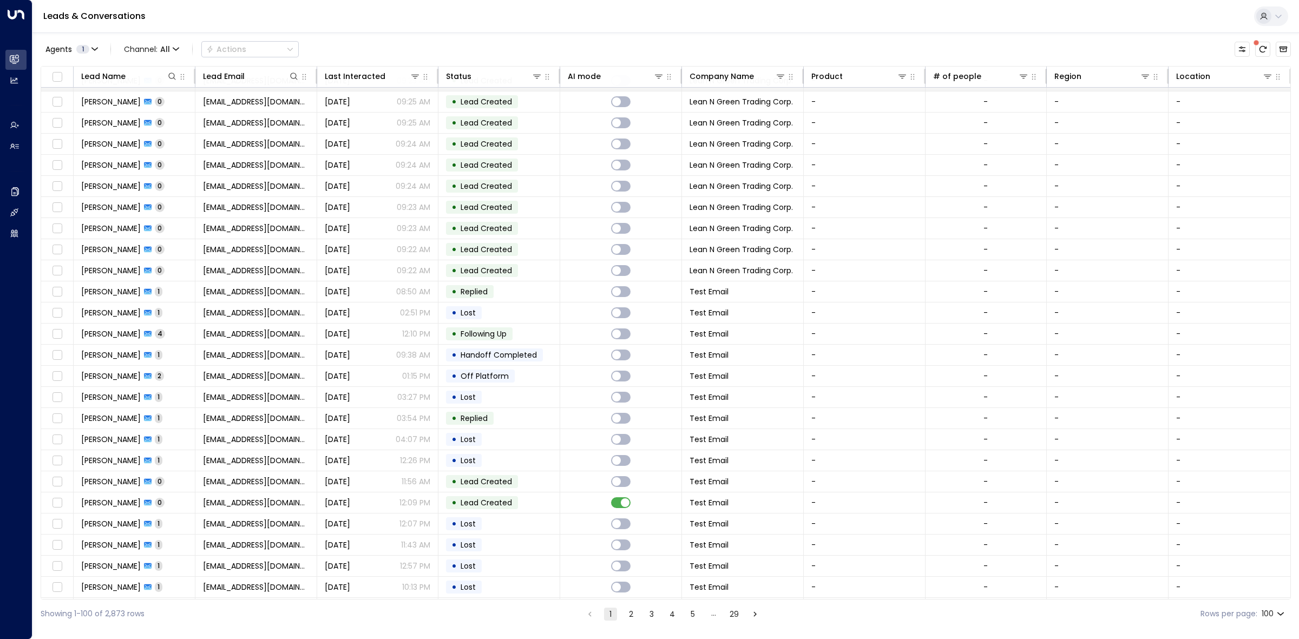
scroll to position [1208, 0]
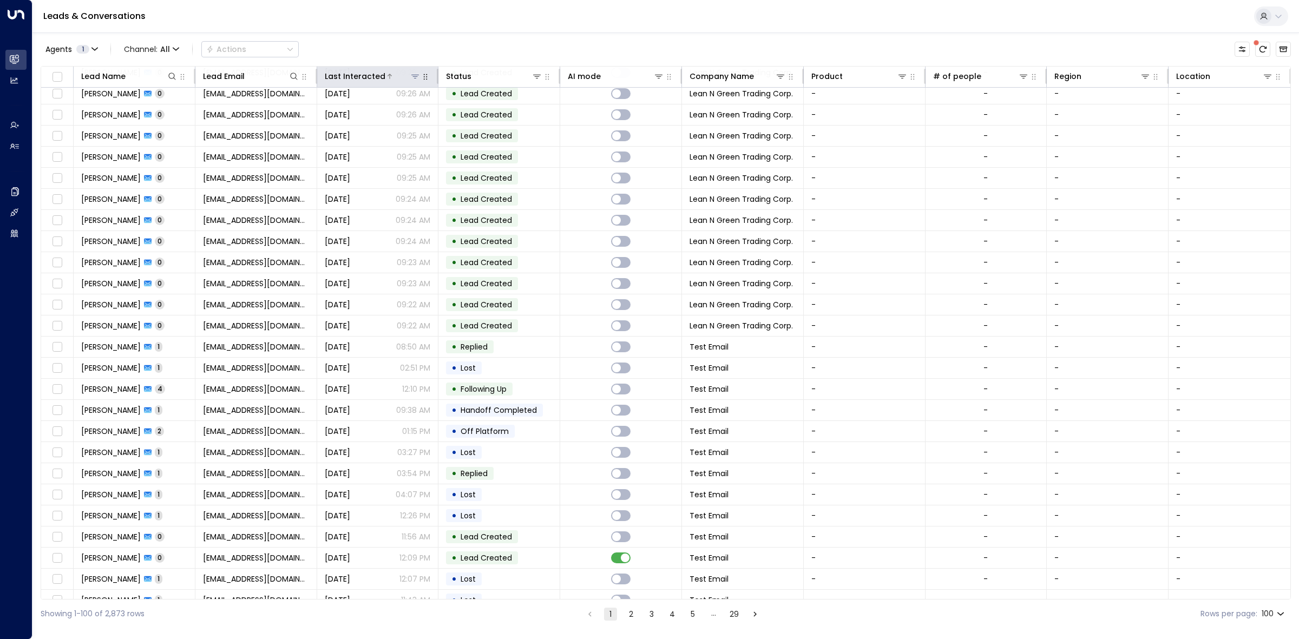
click at [375, 75] on div "Last Interacted" at bounding box center [355, 76] width 61 height 13
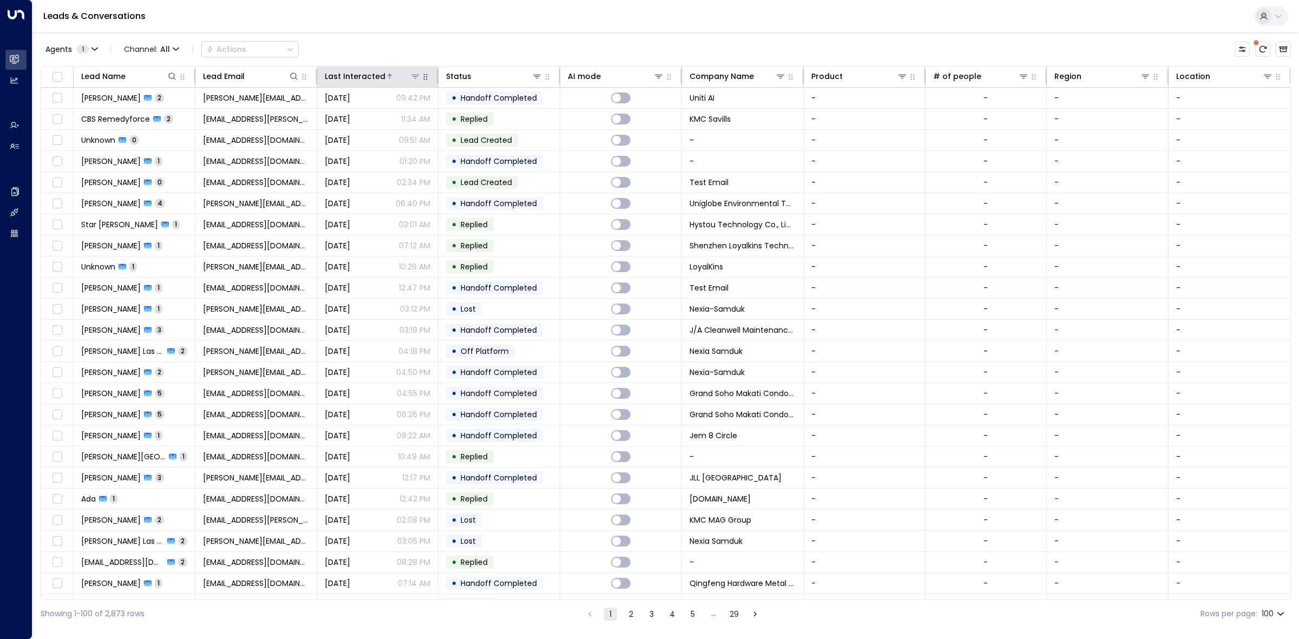
click at [377, 74] on div "Last Interacted" at bounding box center [355, 76] width 61 height 13
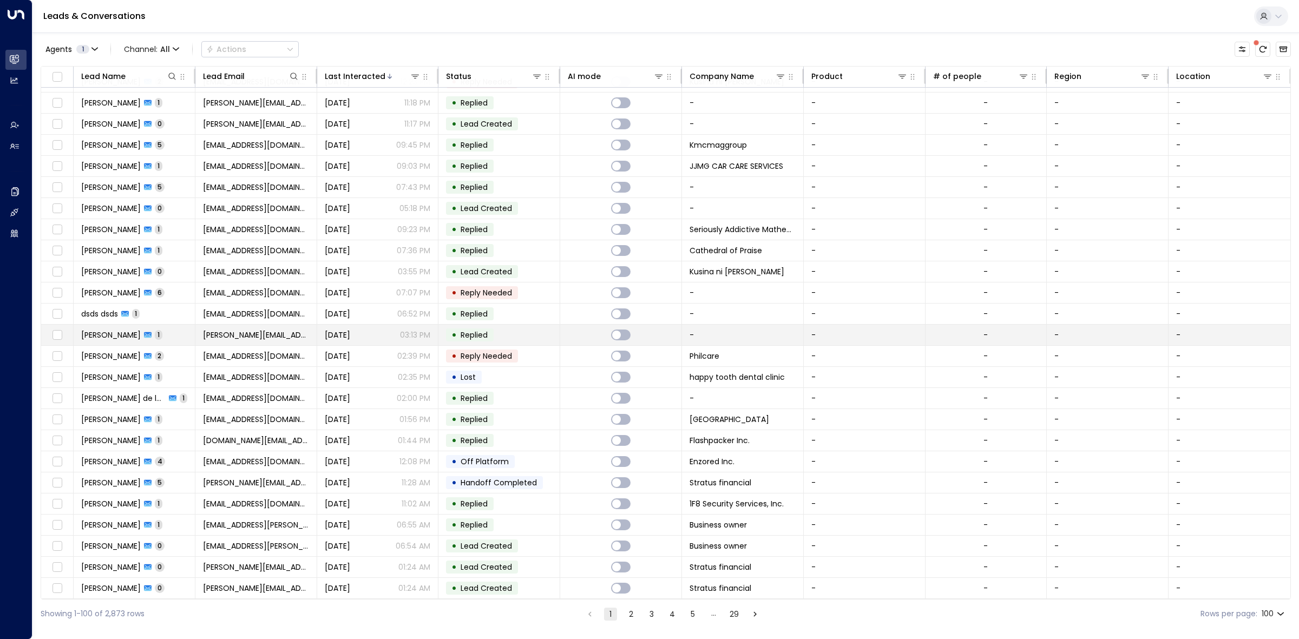
scroll to position [1614, 0]
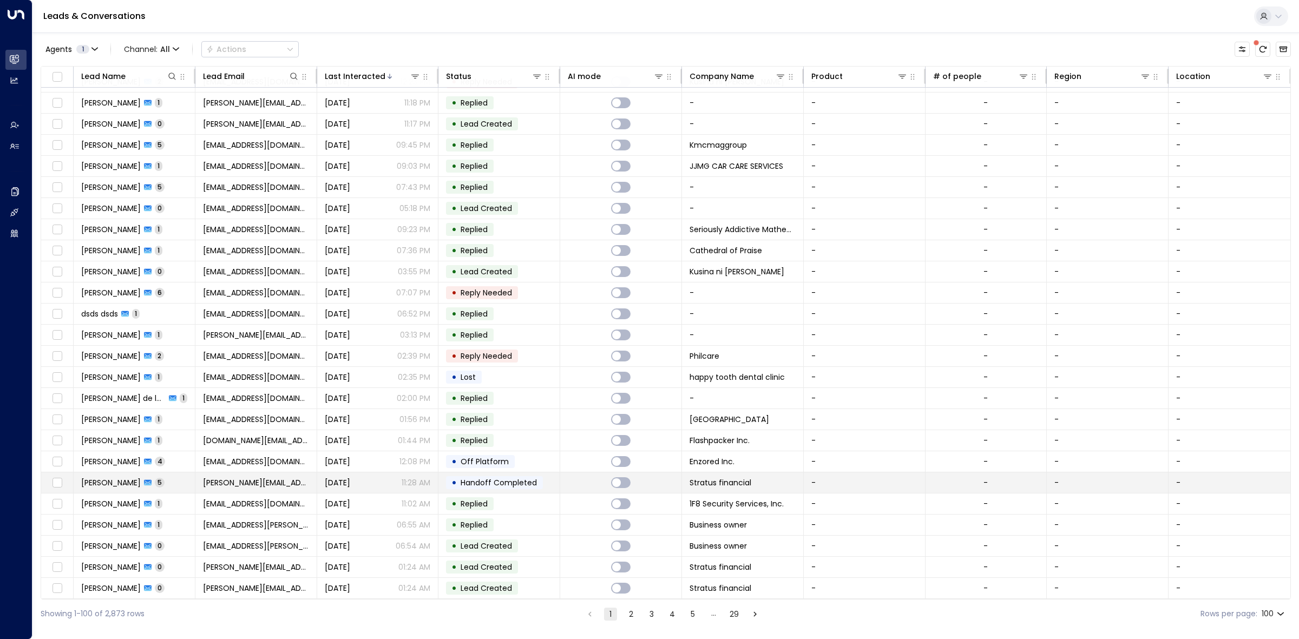
click at [390, 478] on div "[DATE] 11:28 AM" at bounding box center [378, 483] width 106 height 11
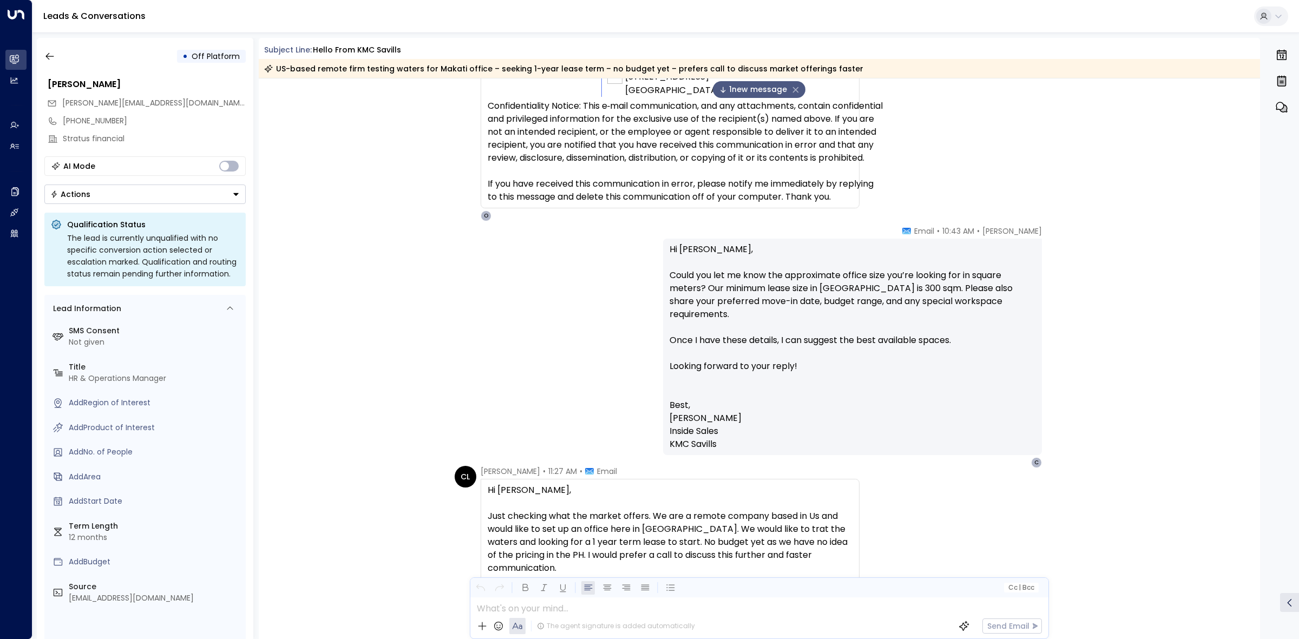
scroll to position [1818, 0]
